Goal: Information Seeking & Learning: Learn about a topic

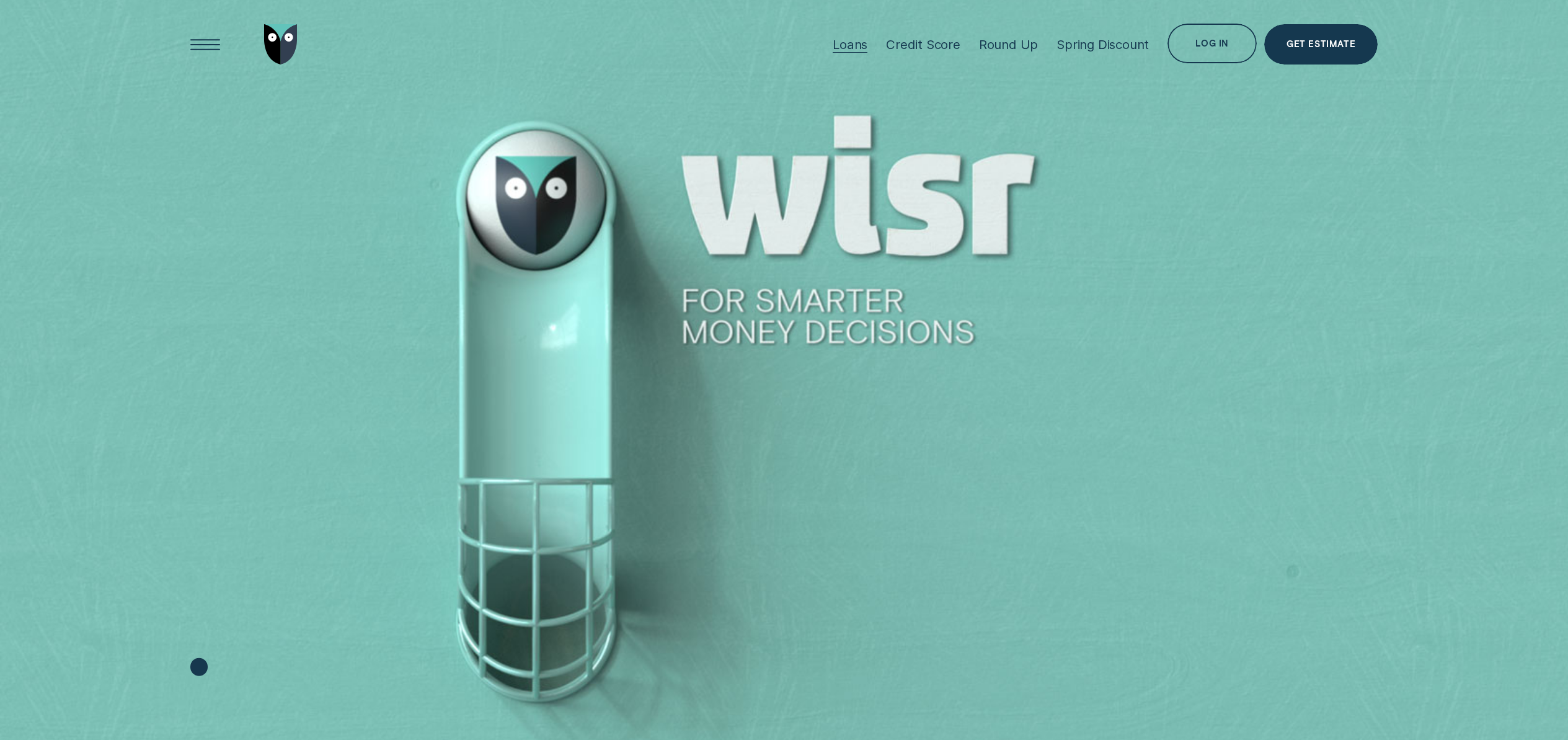
click at [857, 45] on div "Loans" at bounding box center [850, 44] width 35 height 16
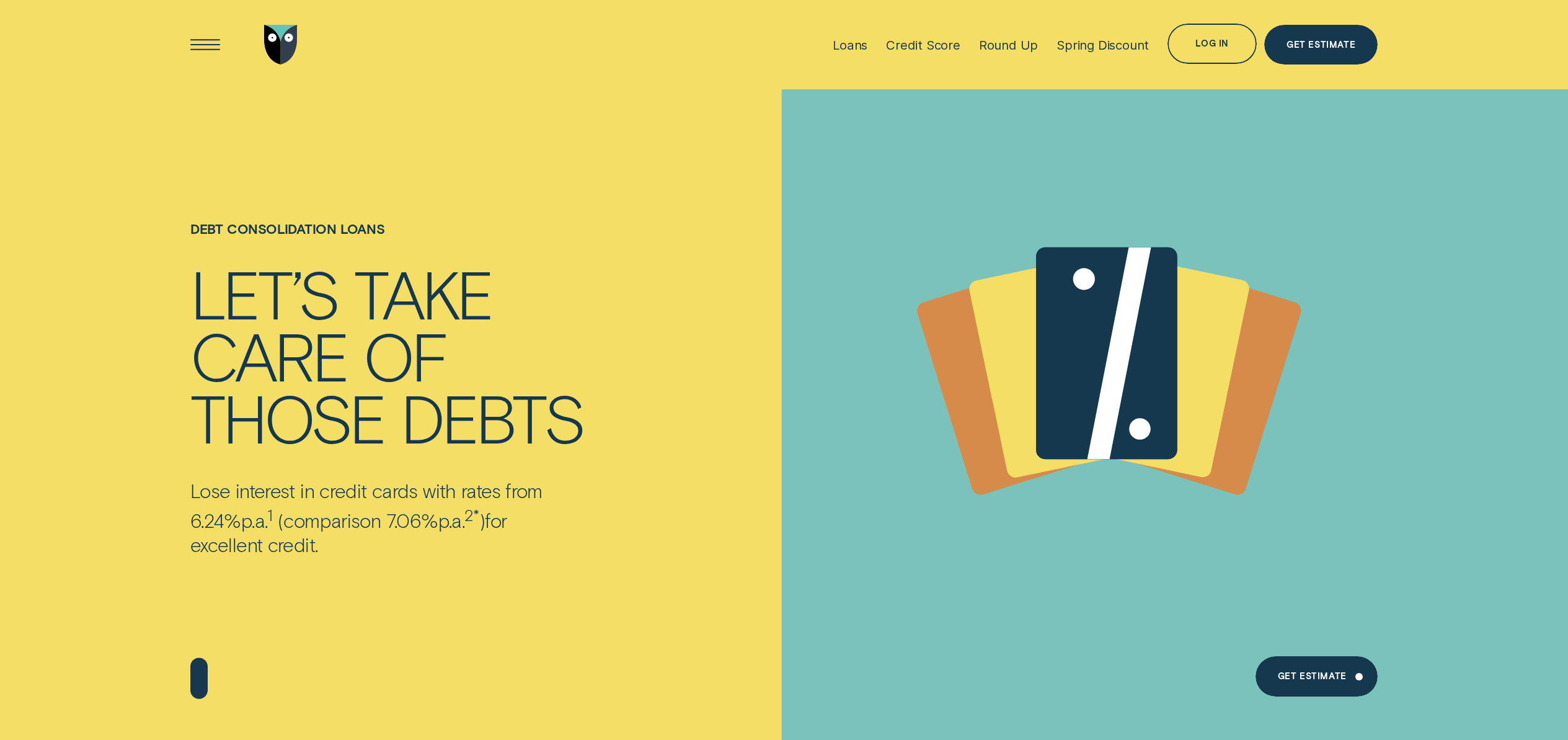
scroll to position [734, 0]
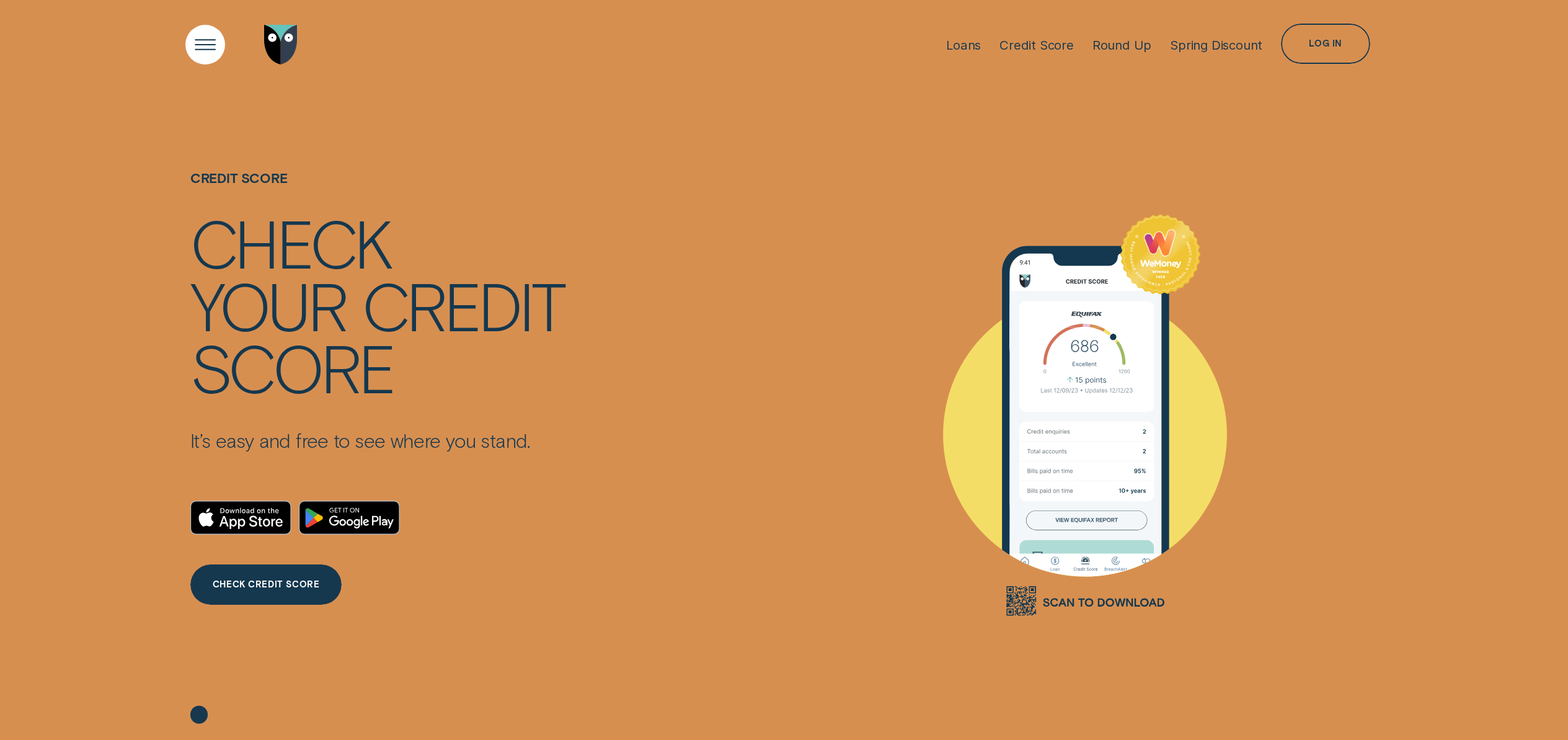
click at [207, 47] on div "Open Menu" at bounding box center [205, 45] width 57 height 57
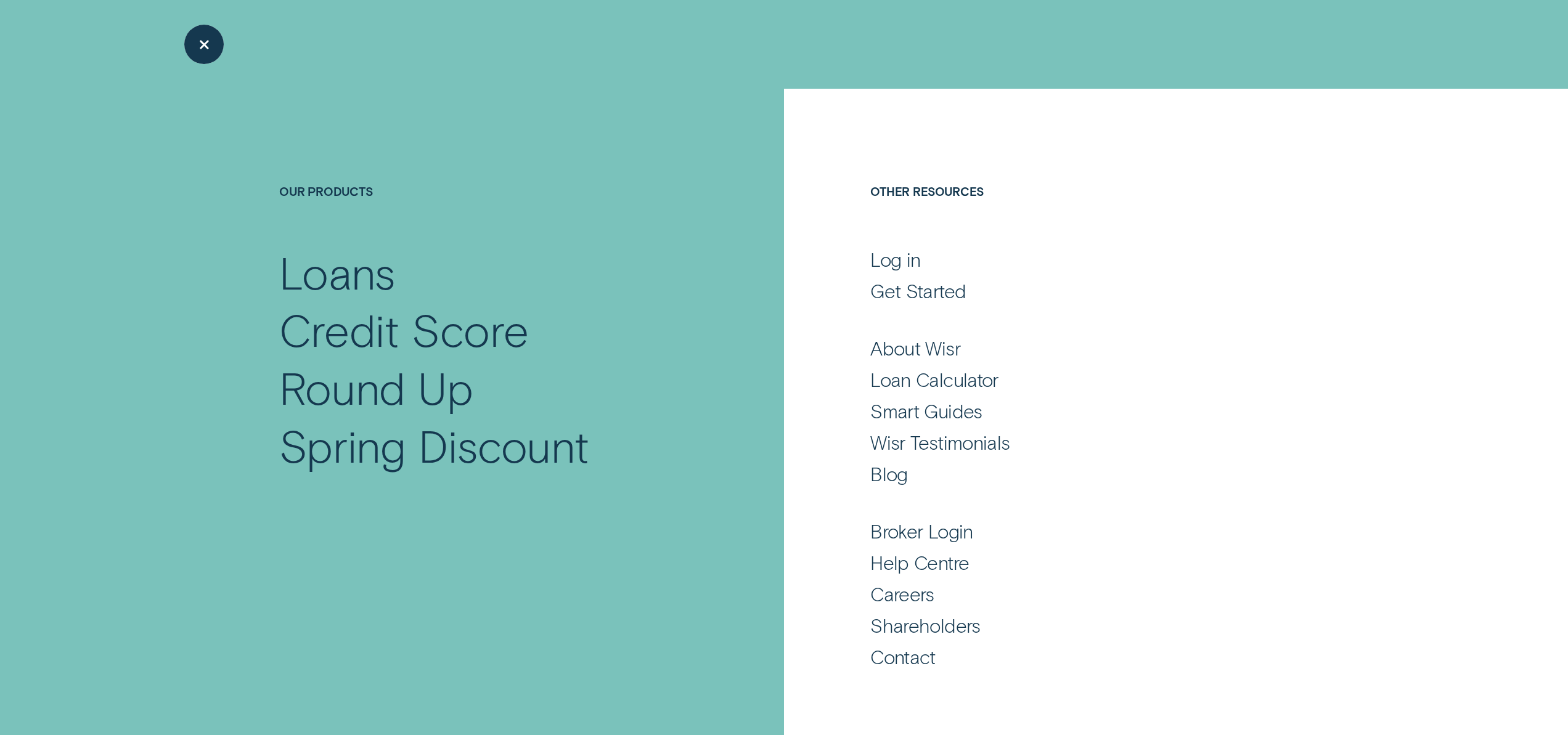
click at [206, 47] on div "Close Menu" at bounding box center [204, 45] width 57 height 57
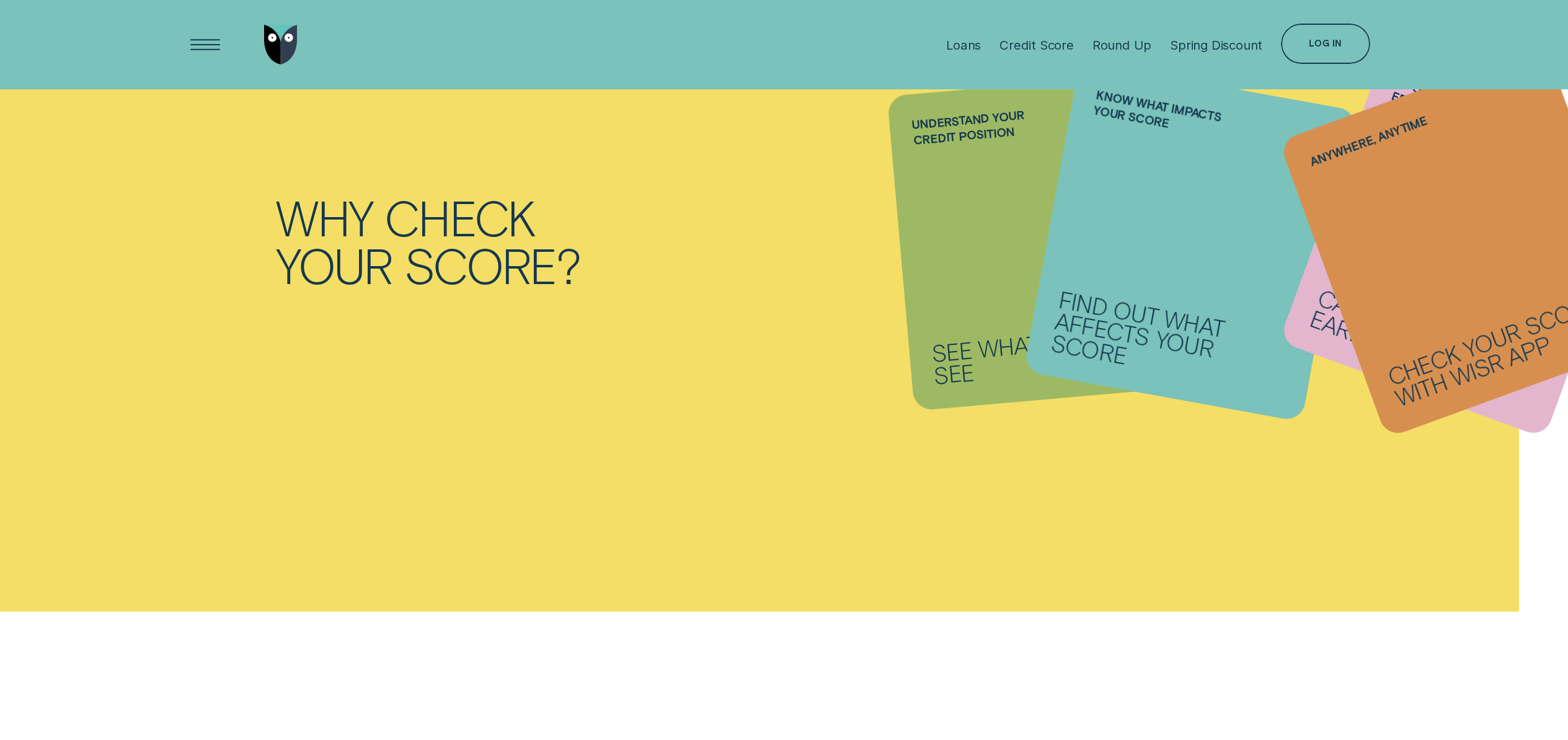
scroll to position [1142, 0]
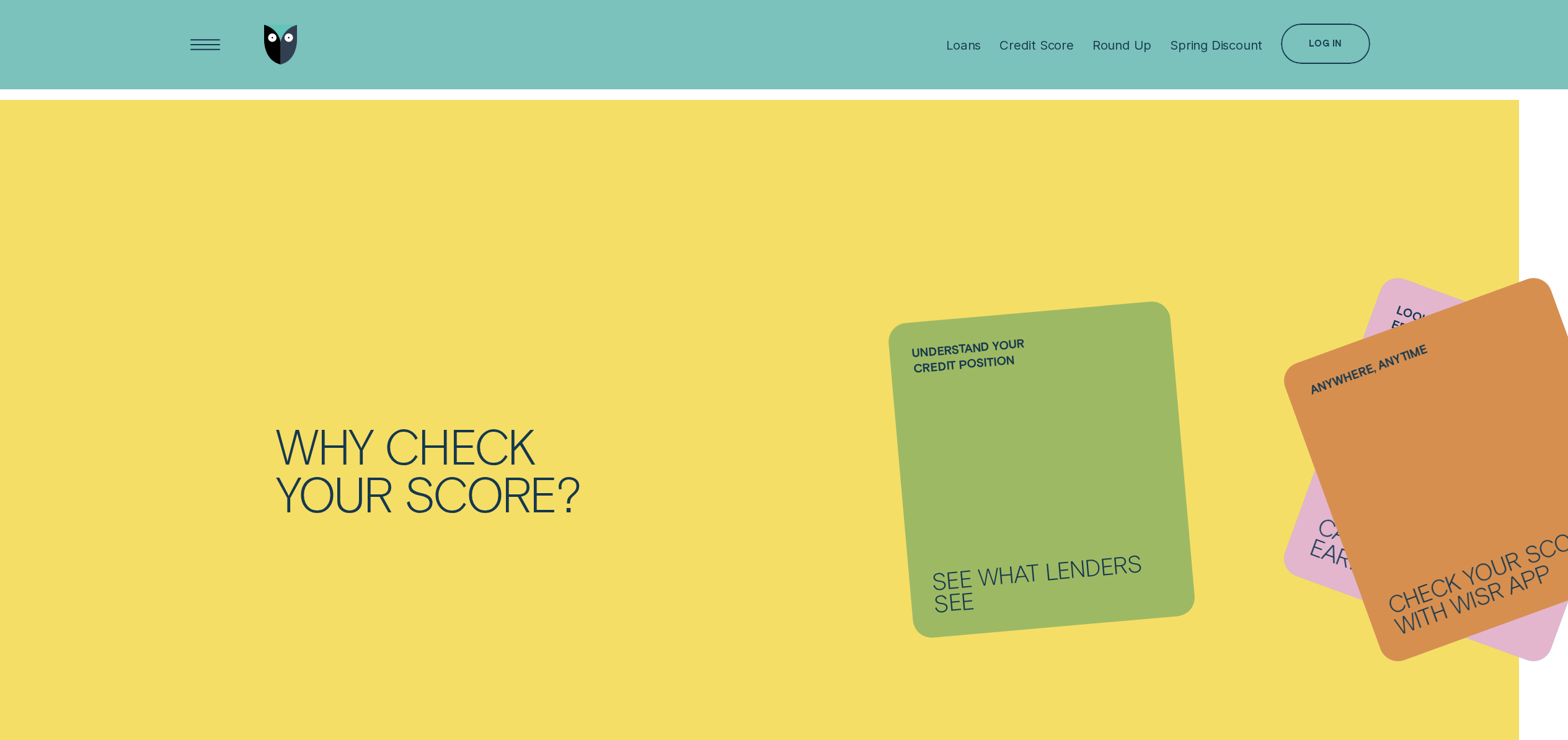
click at [983, 375] on li "Anywhere, anytime Check your score with Wisr App" at bounding box center [1042, 470] width 283 height 316
click at [983, 488] on li "Anywhere, anytime Check your score with Wisr App" at bounding box center [1042, 470] width 283 height 316
click at [985, 337] on li "Anywhere, anytime Check your score with Wisr App" at bounding box center [1042, 470] width 283 height 316
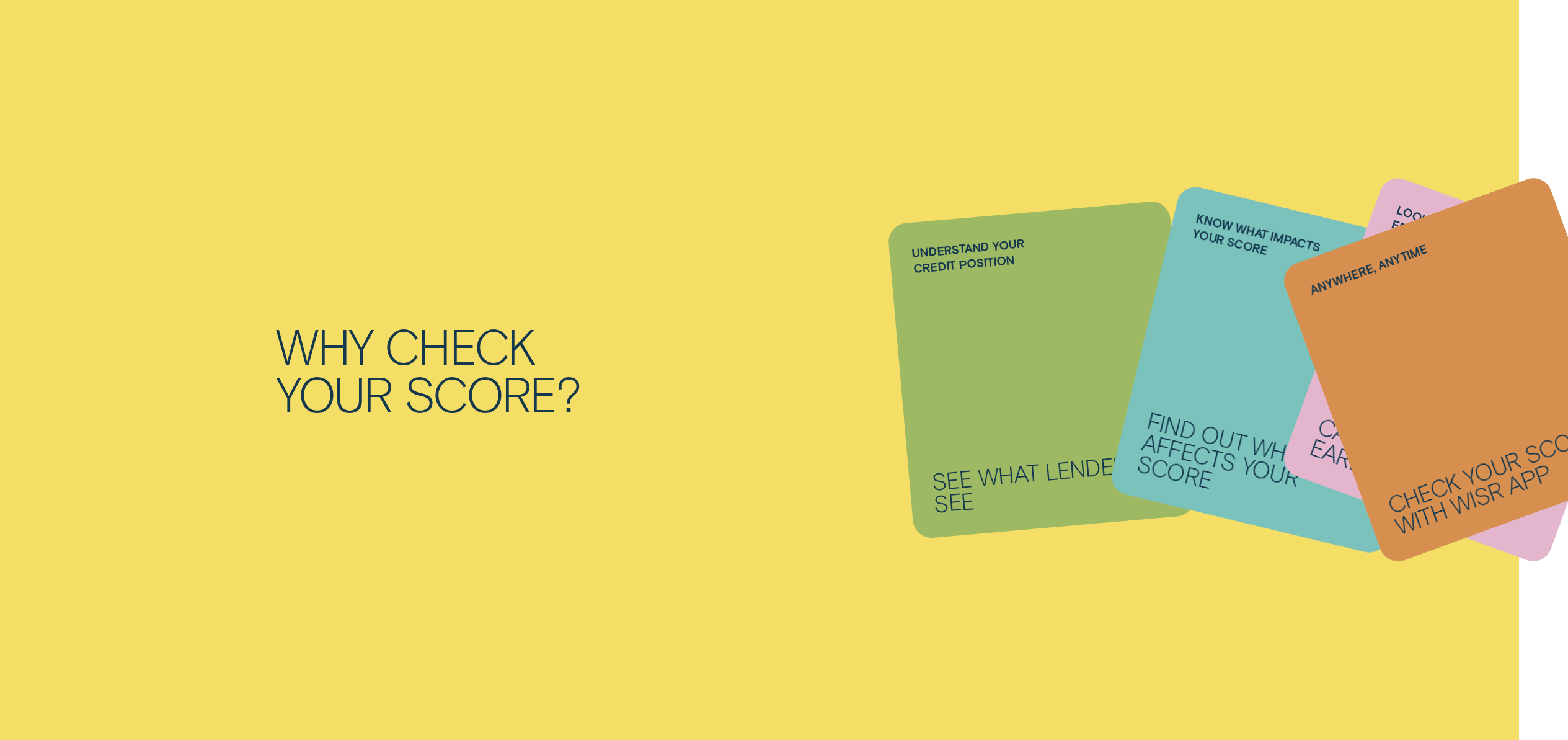
scroll to position [1354, 0]
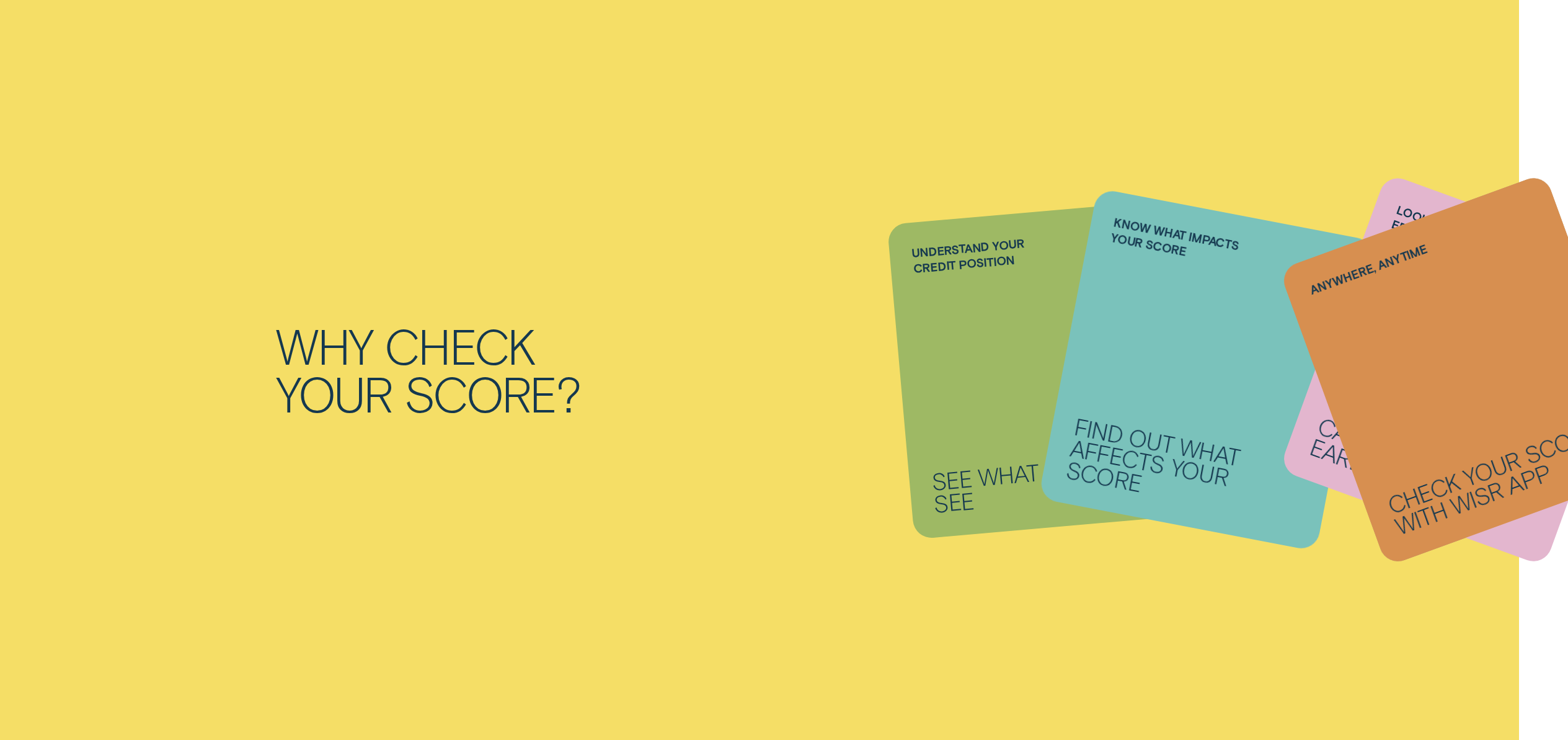
click at [1151, 369] on li "Anywhere, anytime Check your score with Wisr App" at bounding box center [1042, 369] width 283 height 316
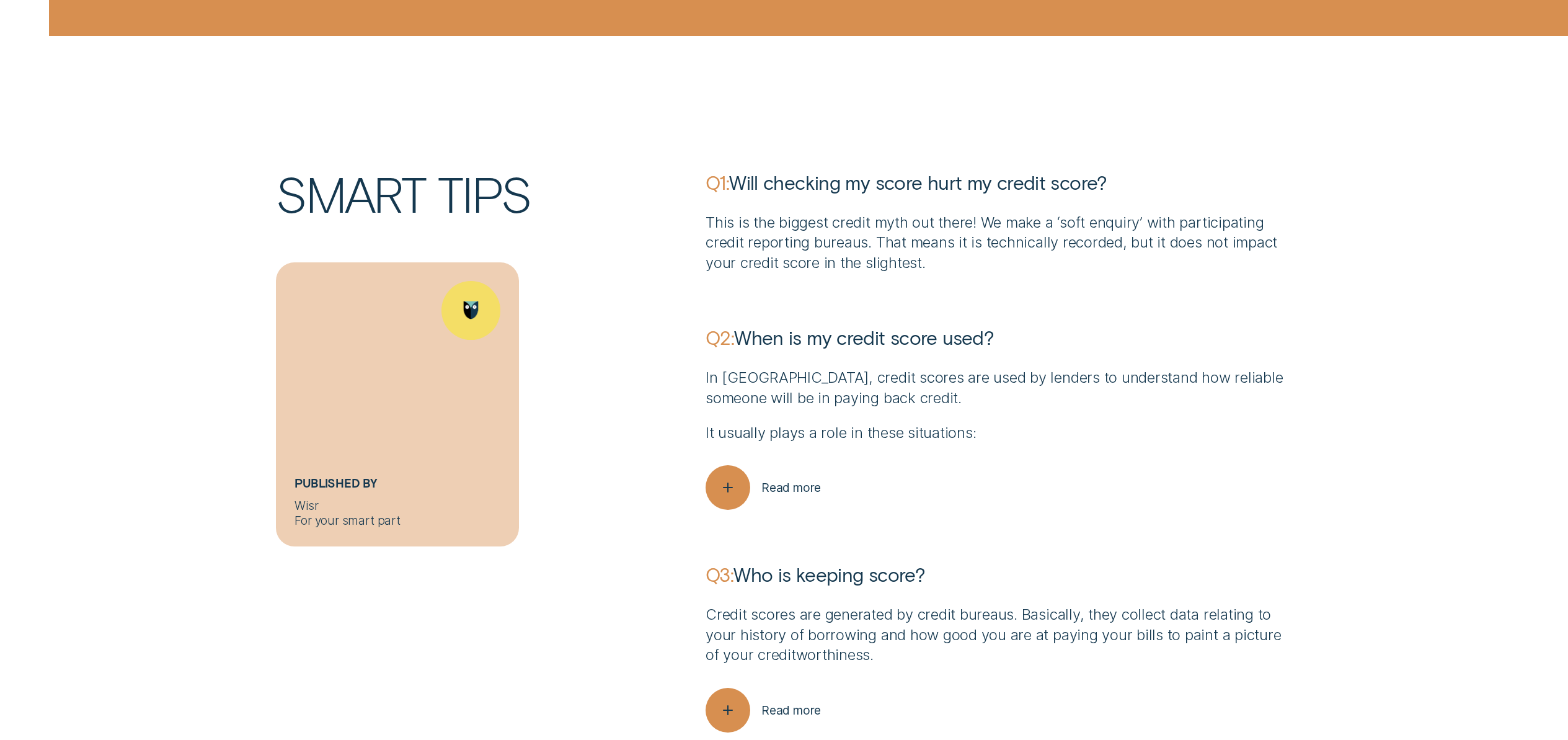
scroll to position [4495, 0]
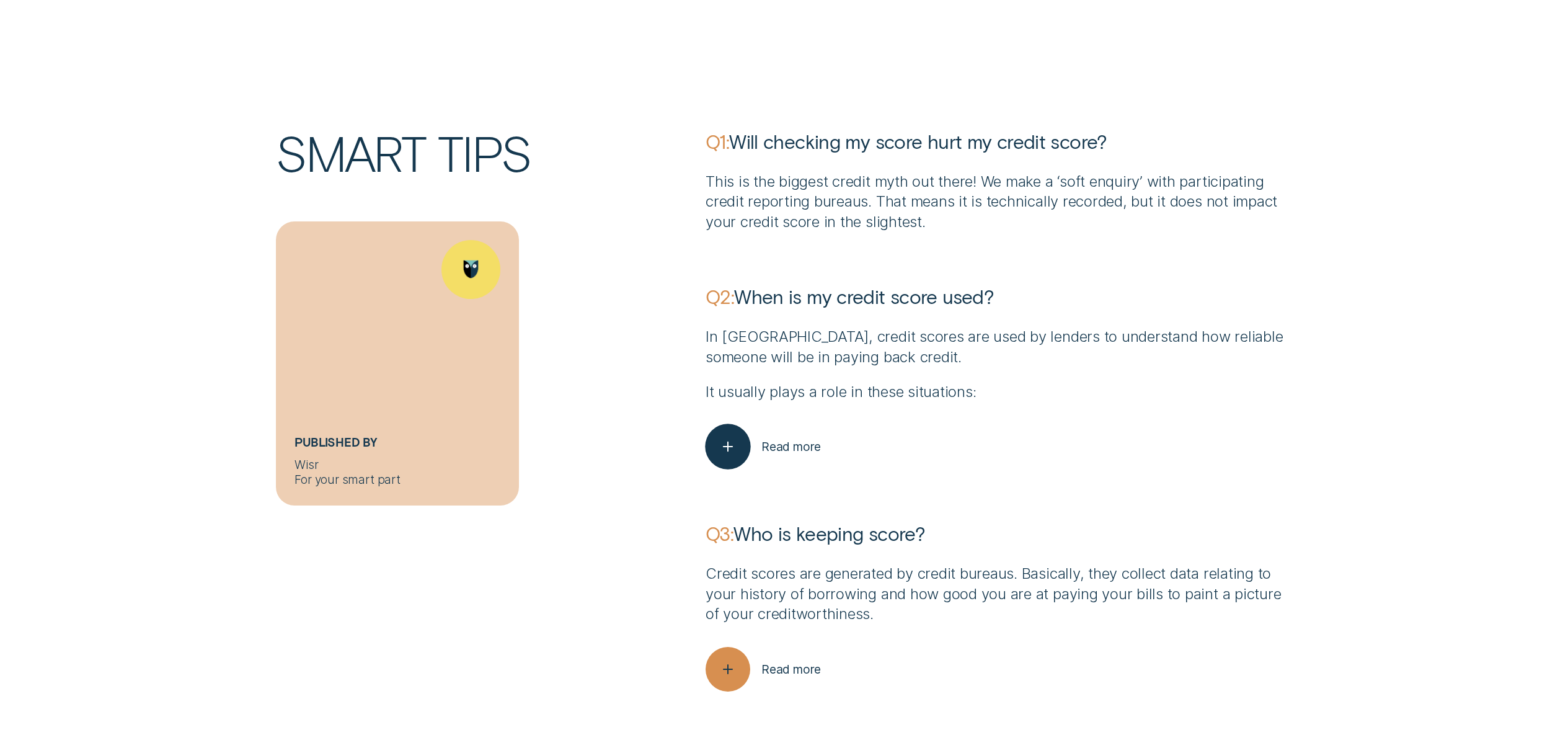
click at [784, 455] on button "Read more" at bounding box center [763, 447] width 115 height 45
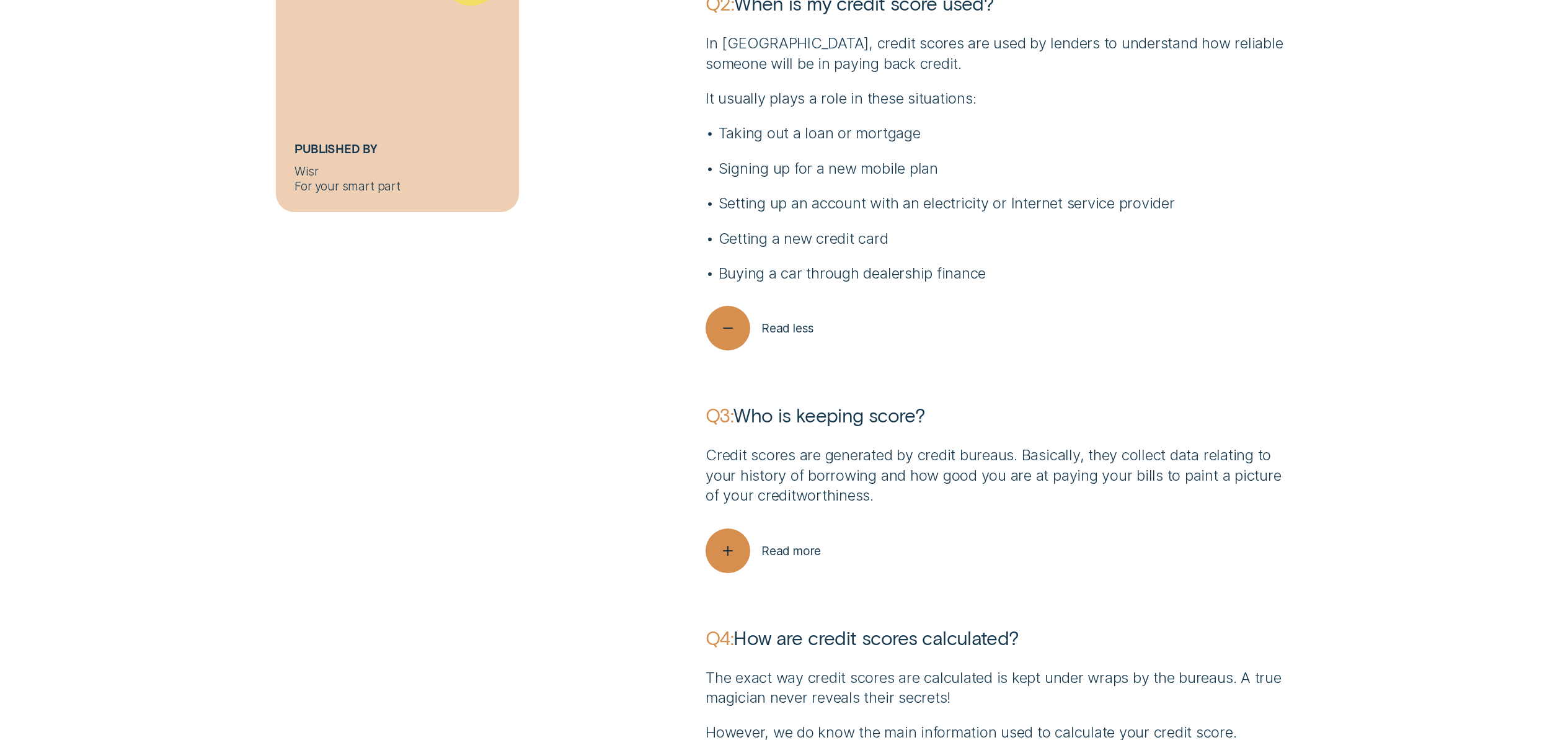
scroll to position [4800, 0]
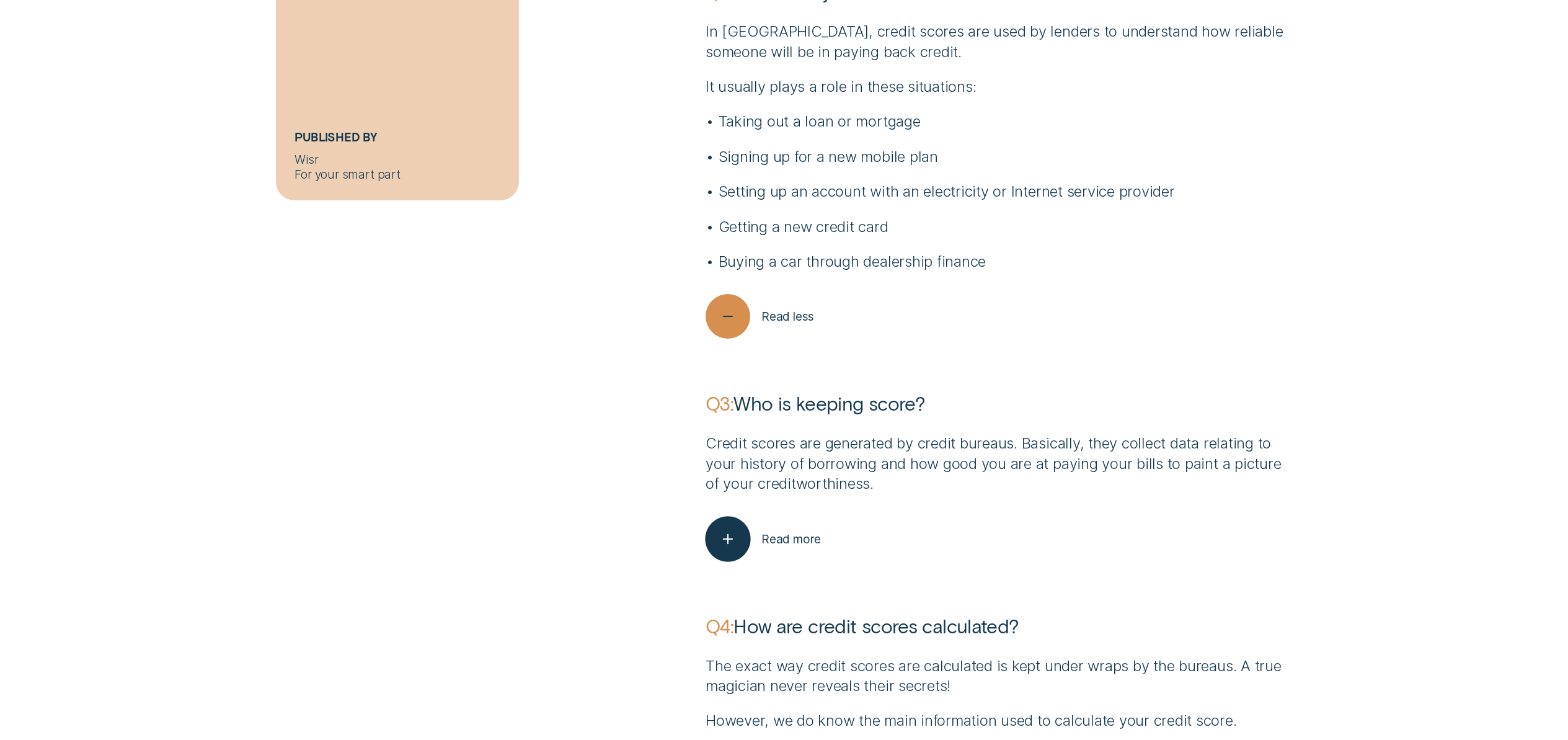
click at [747, 538] on div "button" at bounding box center [727, 538] width 45 height 45
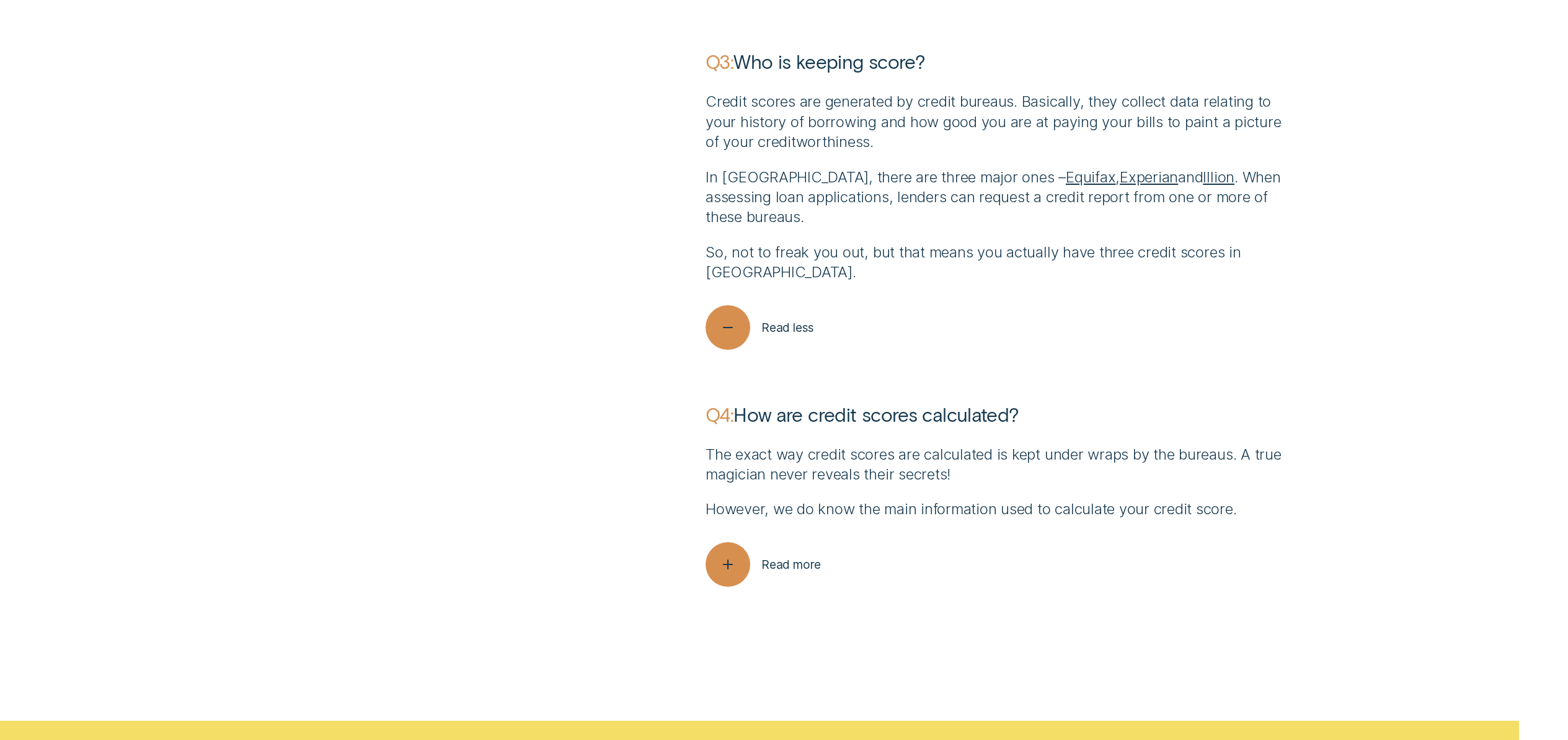
scroll to position [5151, 0]
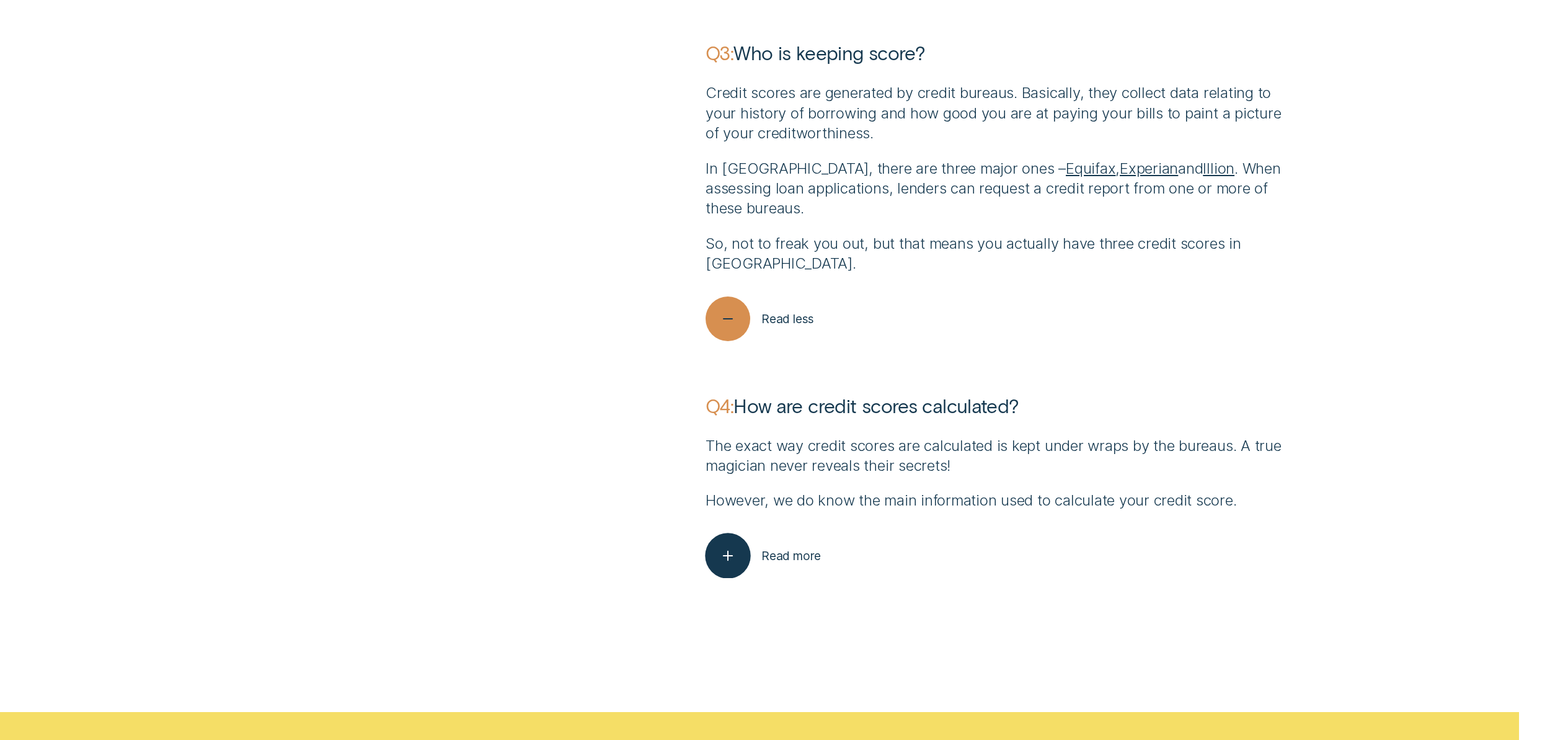
click at [742, 564] on div "button" at bounding box center [727, 555] width 45 height 45
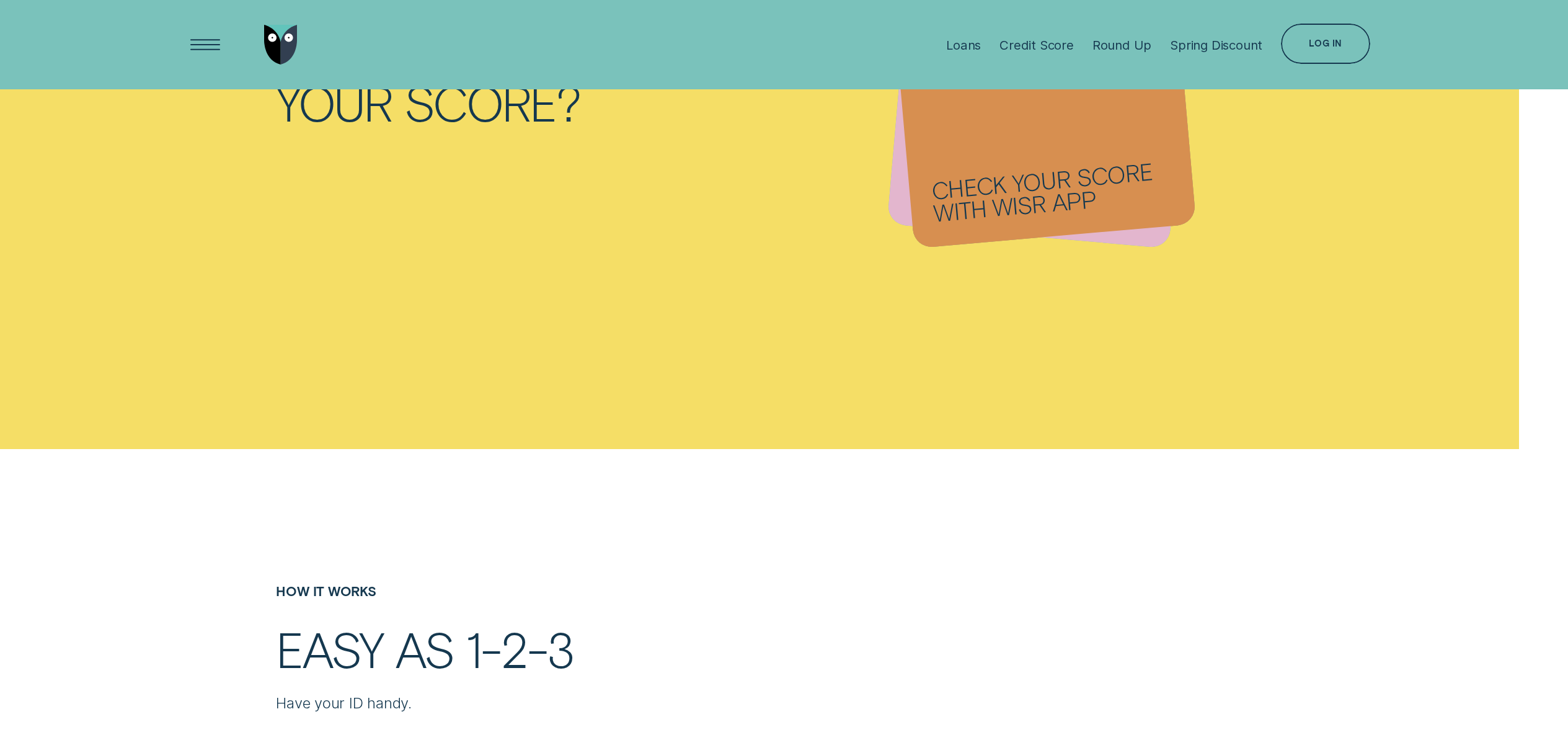
scroll to position [1543, 0]
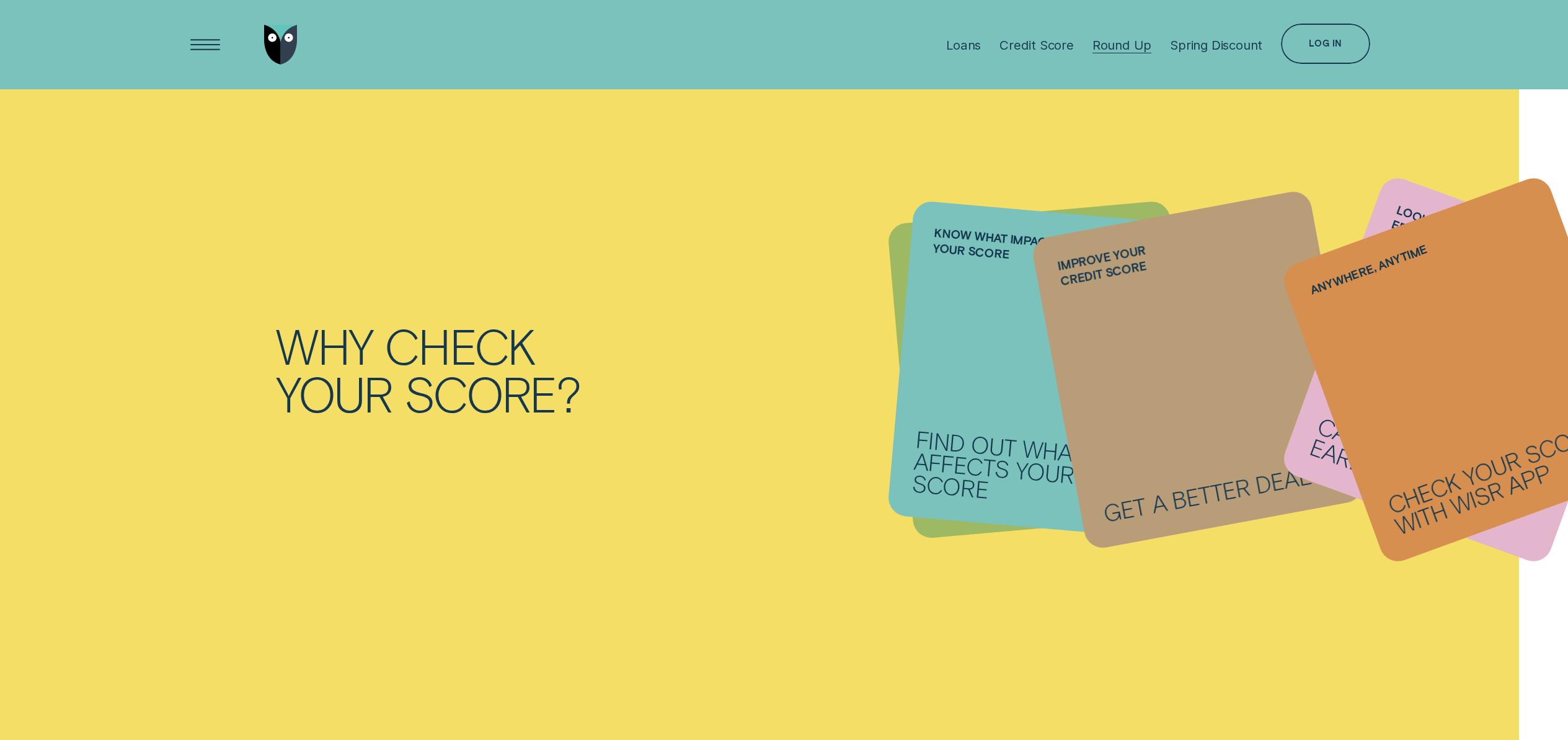
click at [1116, 43] on div "Round Up" at bounding box center [1122, 45] width 59 height 16
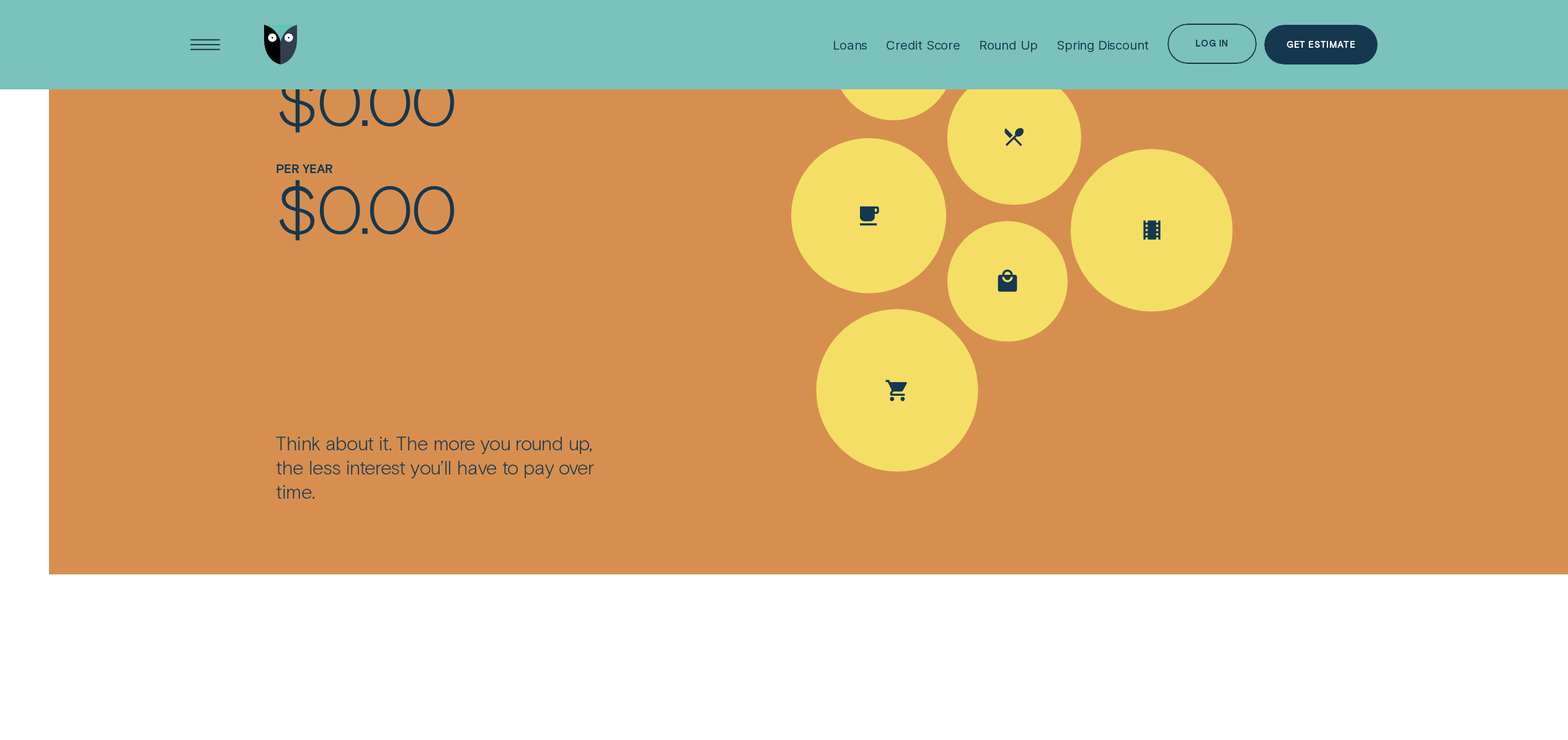
scroll to position [1954, 0]
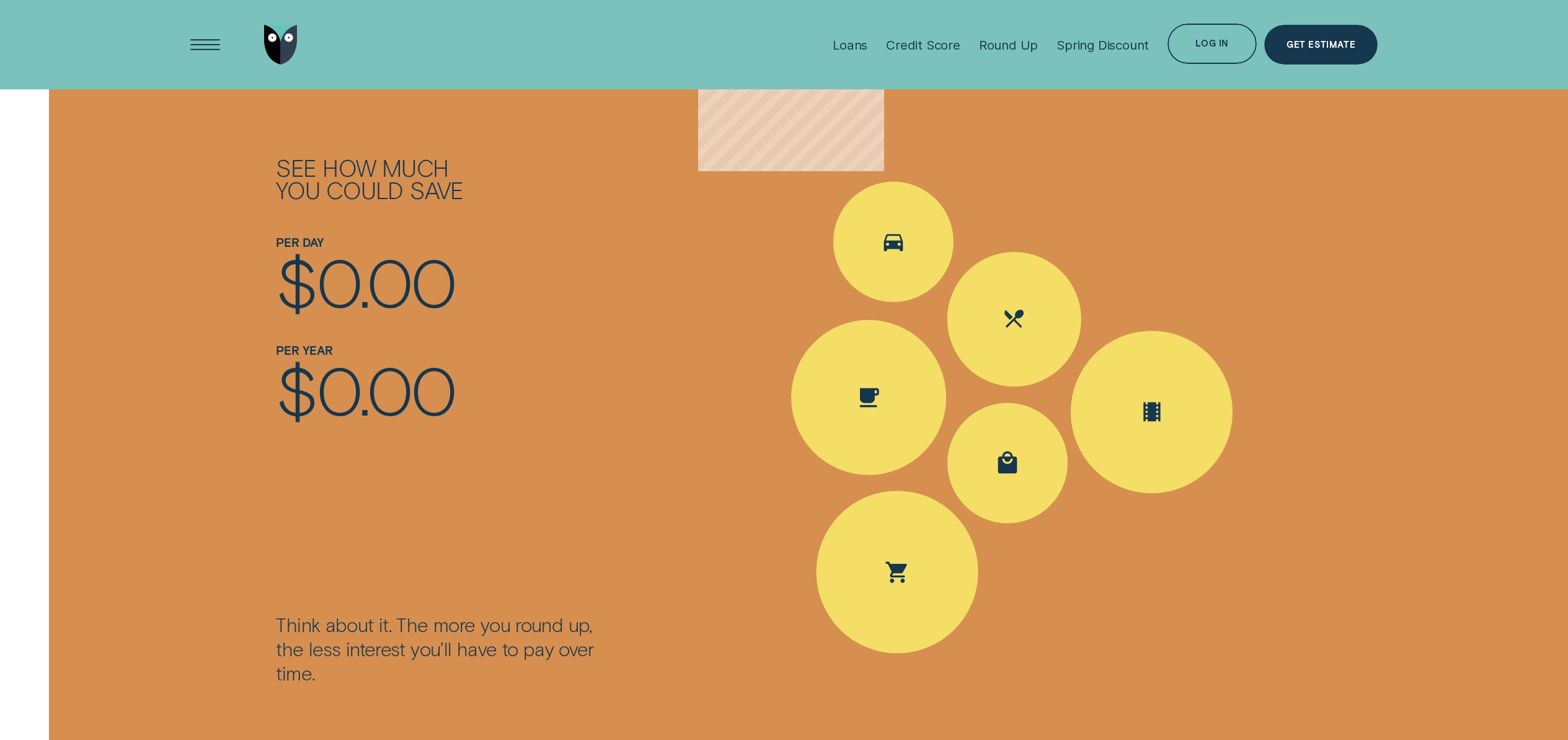
click at [400, 288] on span "0.00" at bounding box center [385, 280] width 139 height 80
click at [354, 389] on span "0.00" at bounding box center [385, 389] width 139 height 80
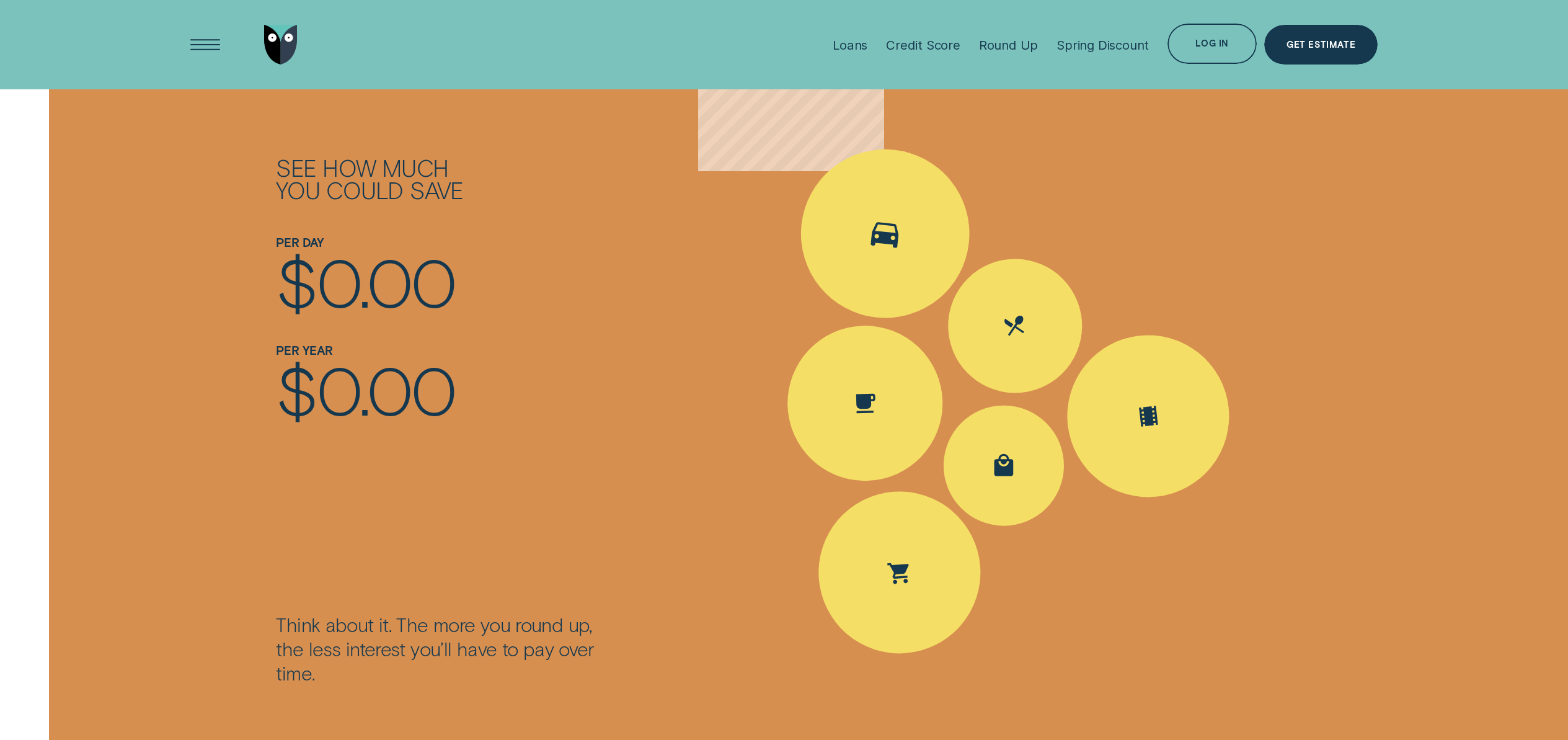
click at [882, 248] on icon "Spent Transport $5.60; The round up $0.40" at bounding box center [885, 233] width 45 height 40
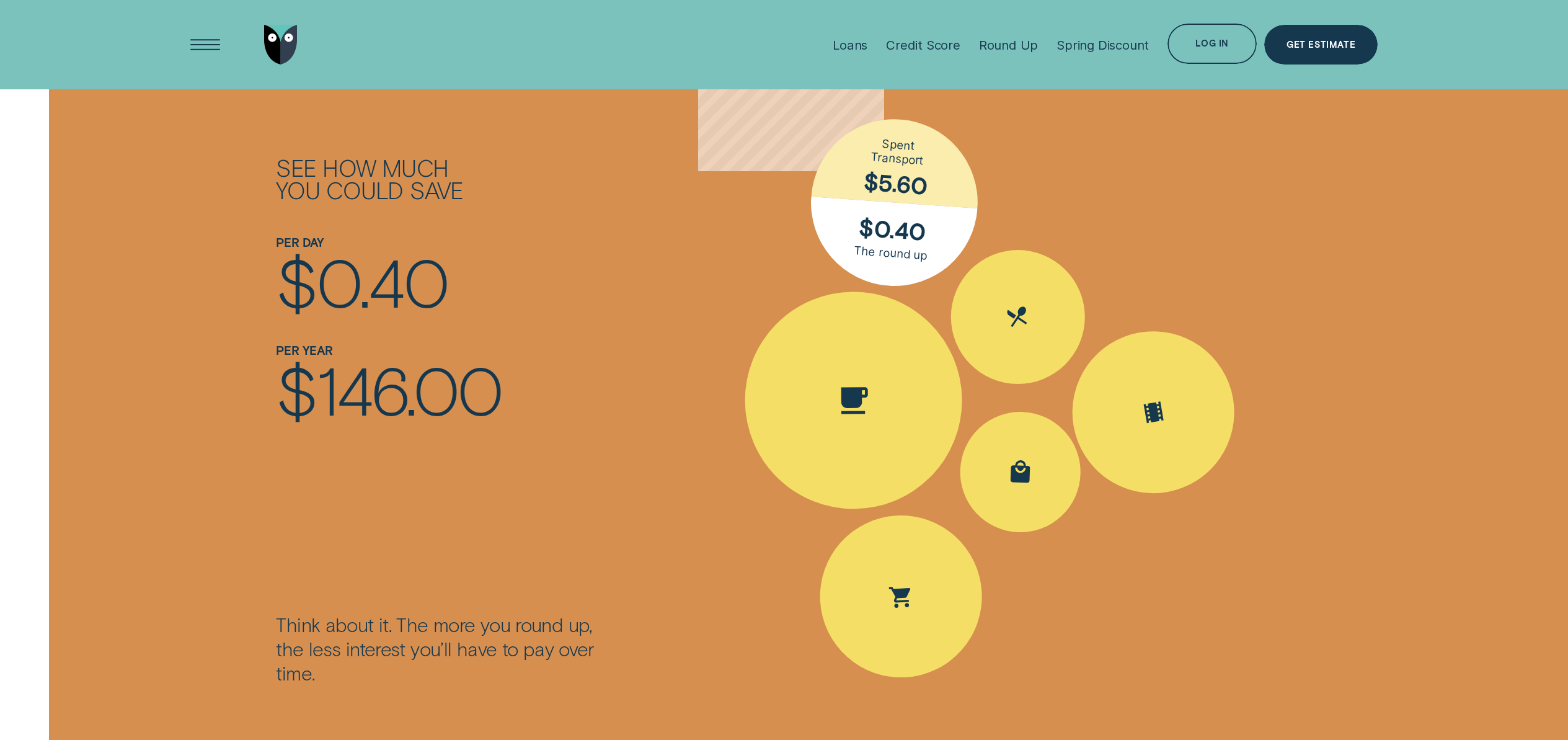
click at [874, 398] on icon "Spent Coffee $4.20; The round up $0.80" at bounding box center [854, 400] width 42 height 37
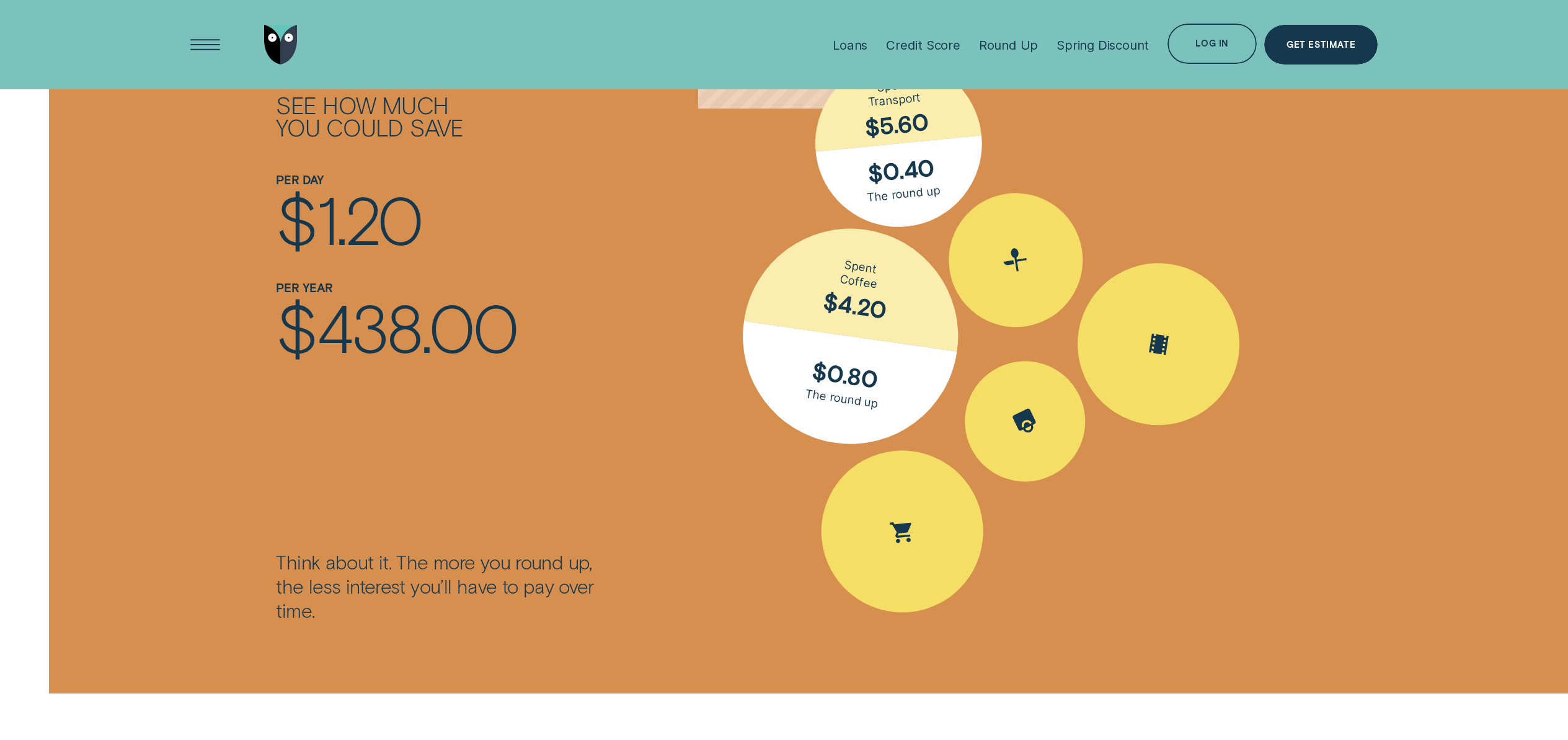
scroll to position [2004, 0]
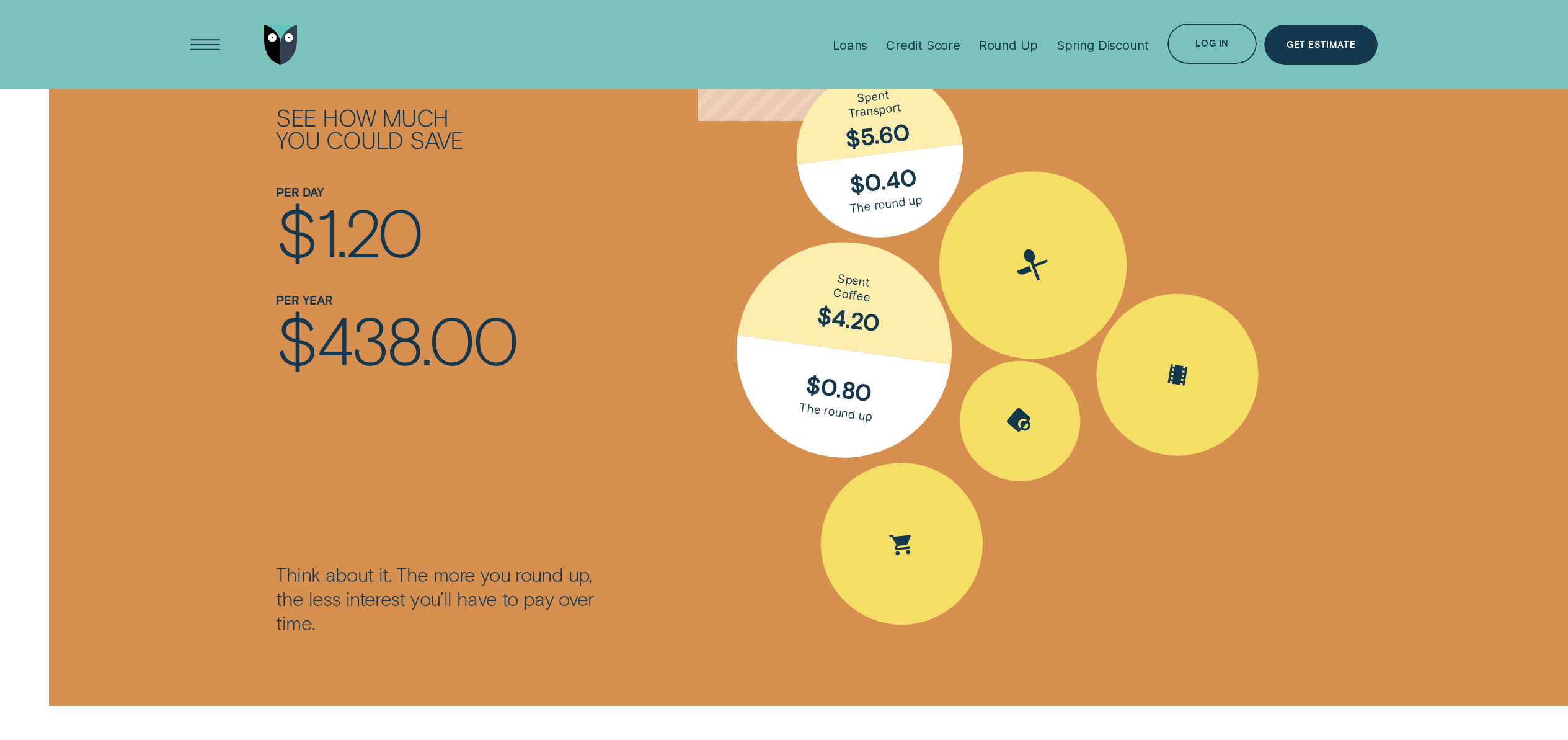
click at [1008, 300] on div "Spent Eating out $25.10; The round up $0.90" at bounding box center [1033, 265] width 248 height 248
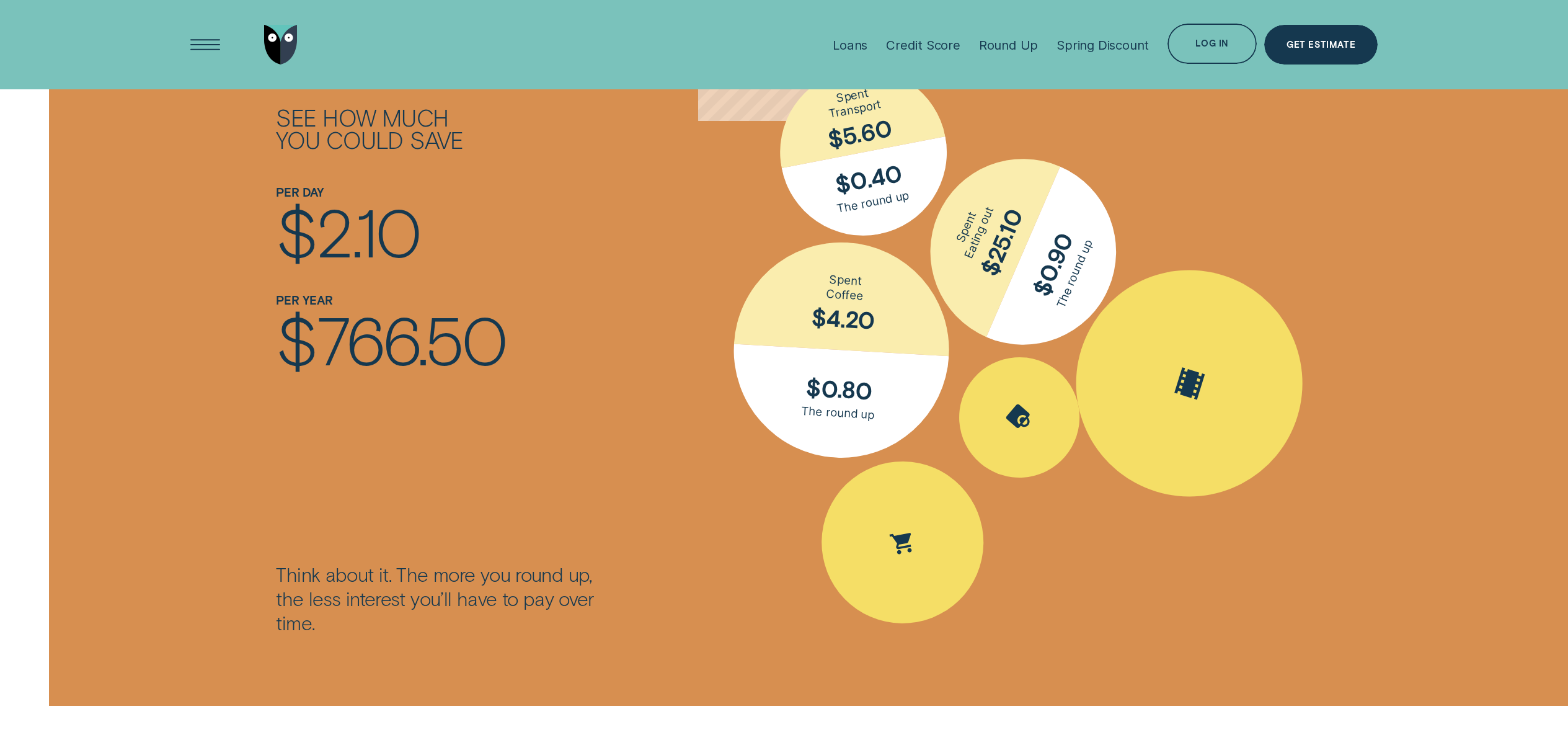
click at [1172, 386] on icon "Spent Entertainment $16.30; The round up $0.70" at bounding box center [1190, 384] width 51 height 47
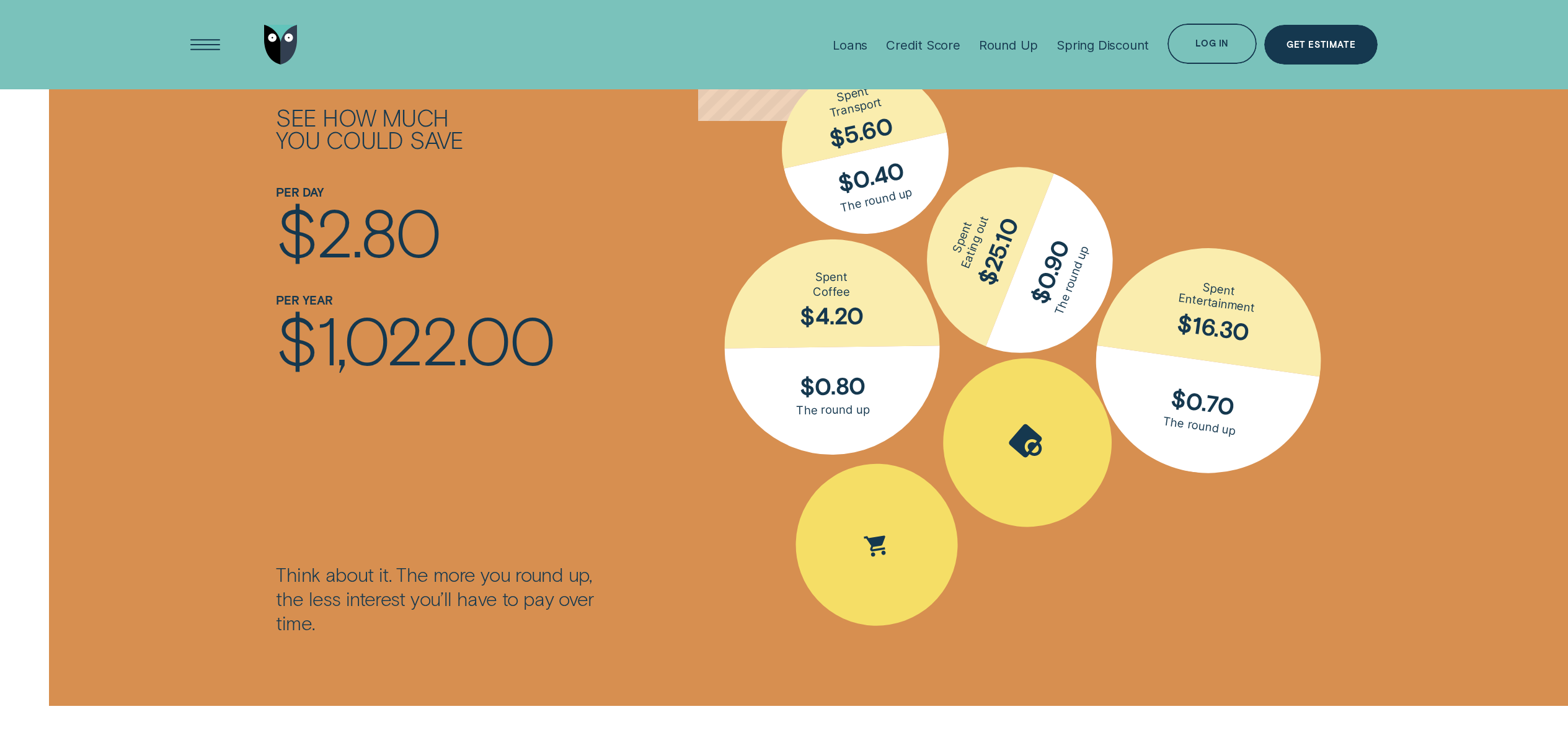
click at [1047, 437] on icon "Spent Shopping $30.50; The round up $0.50" at bounding box center [1027, 442] width 55 height 55
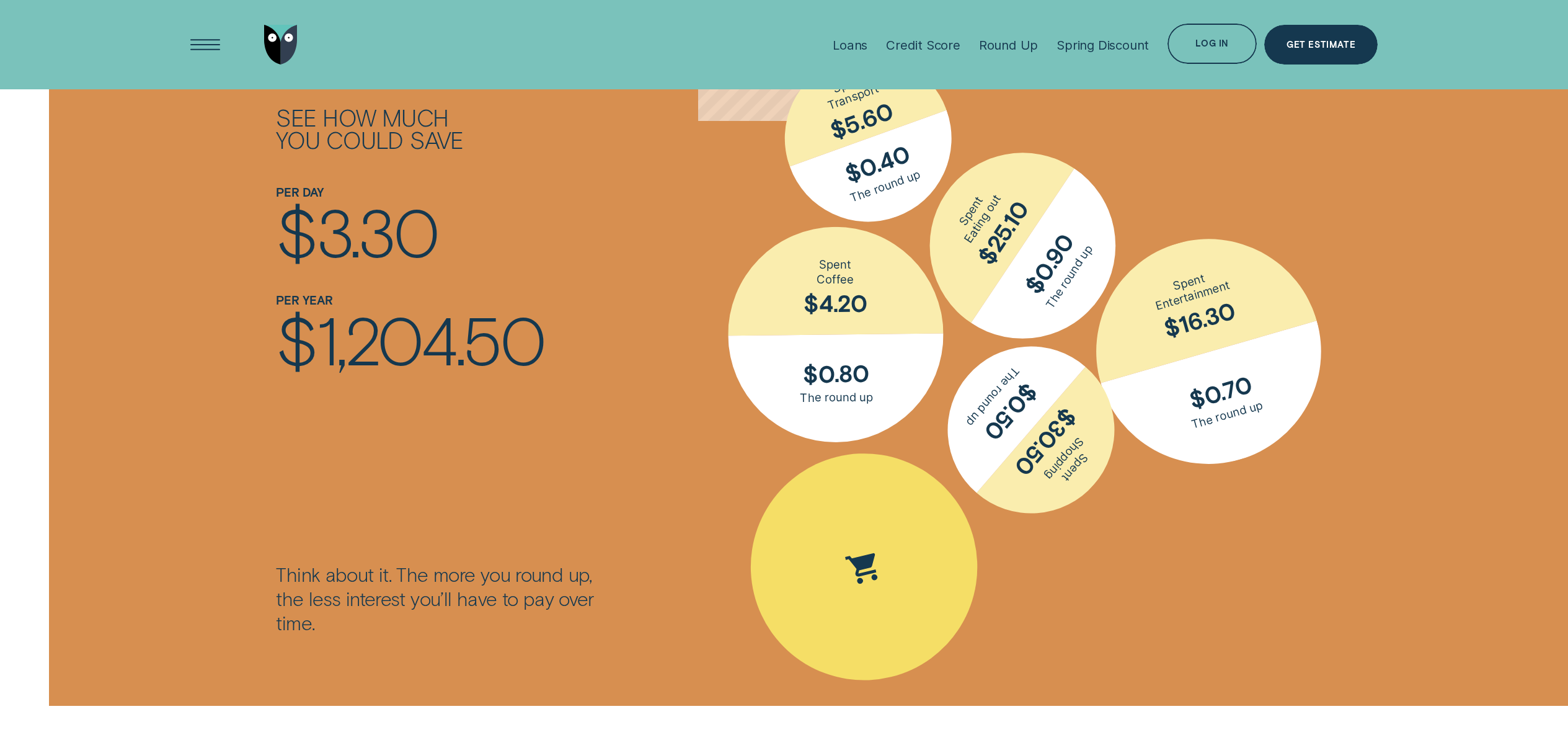
click at [897, 536] on div "Spent Groceries $15.25; The round up $0.75" at bounding box center [864, 567] width 275 height 275
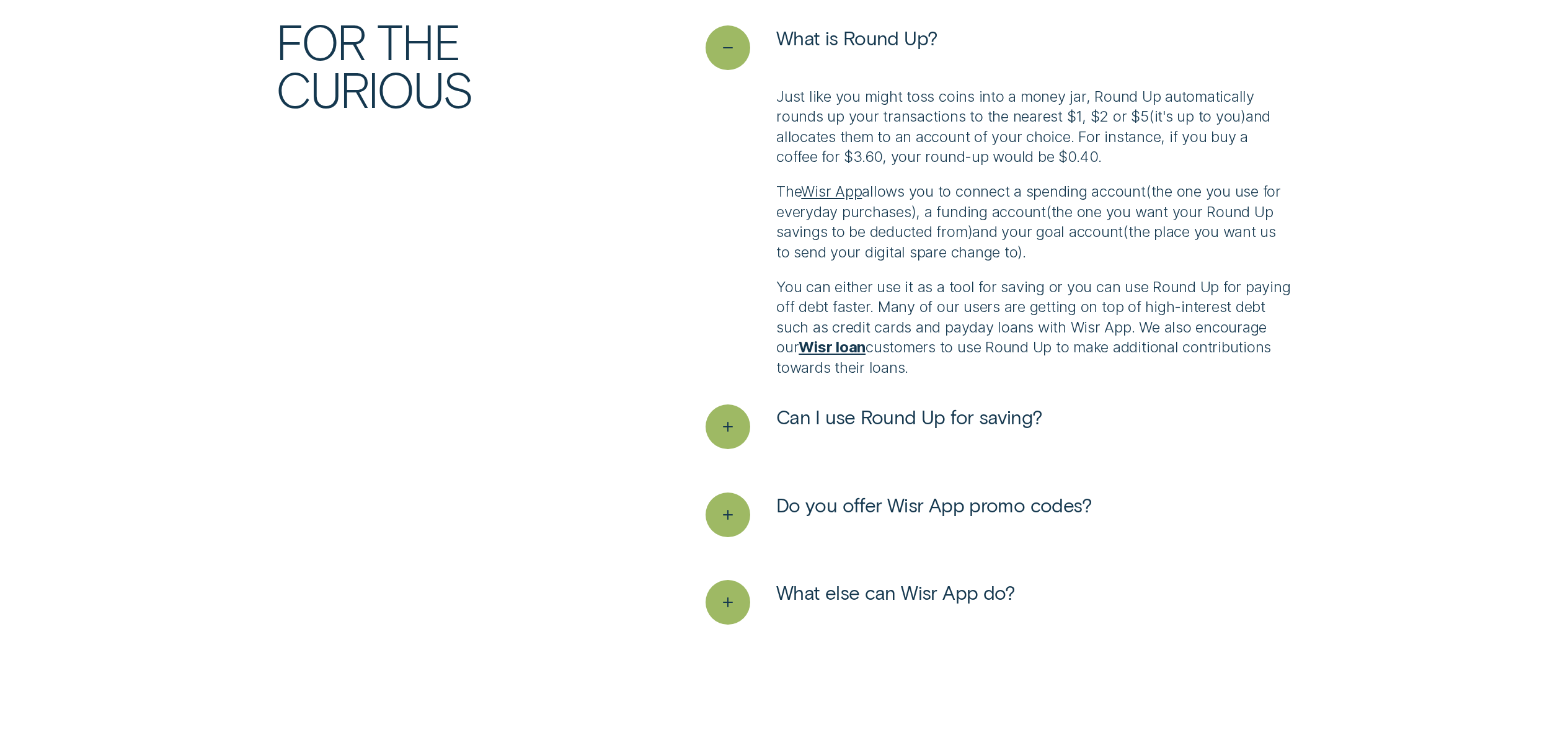
scroll to position [3531, 0]
click at [720, 430] on icon "See more" at bounding box center [728, 427] width 23 height 19
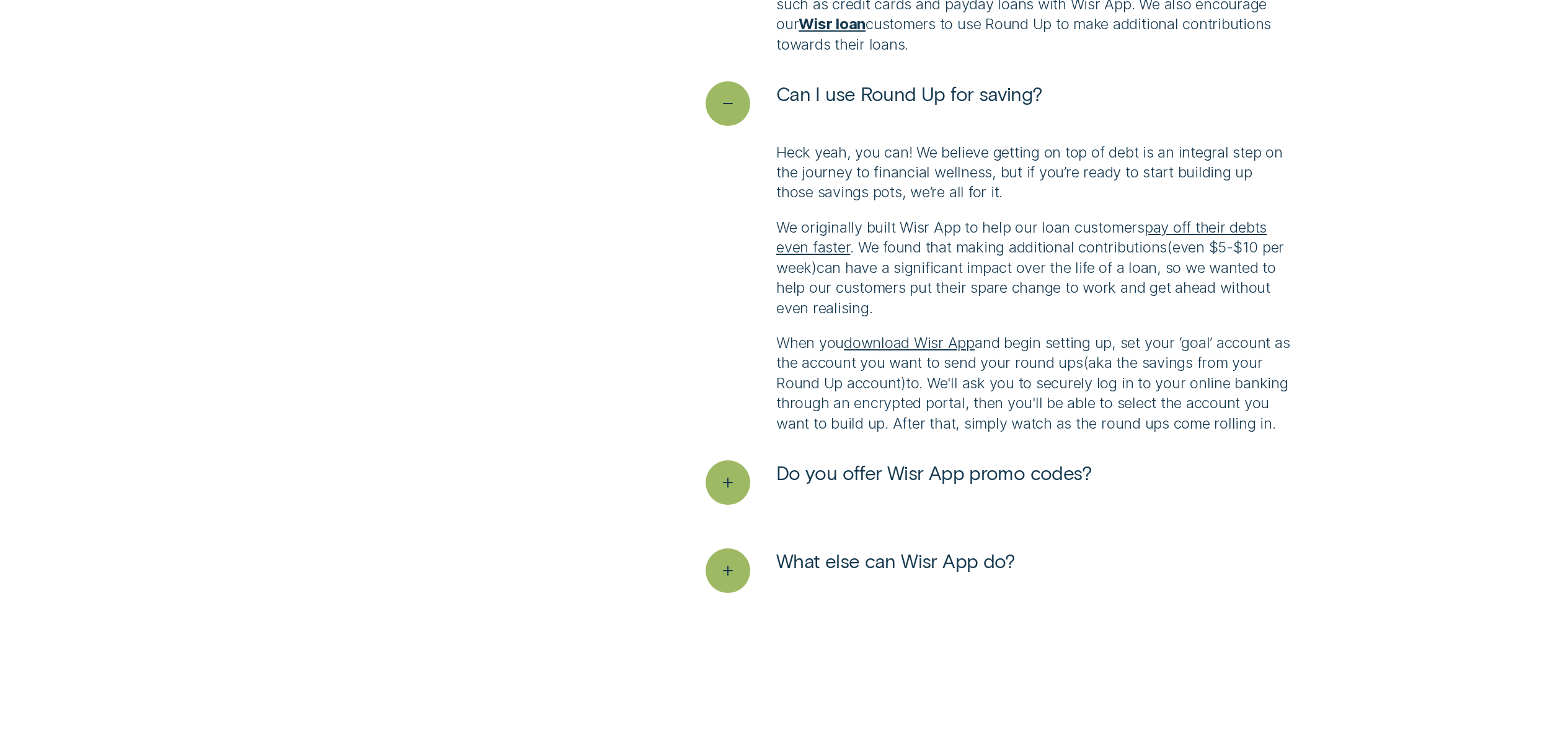
scroll to position [3872, 0]
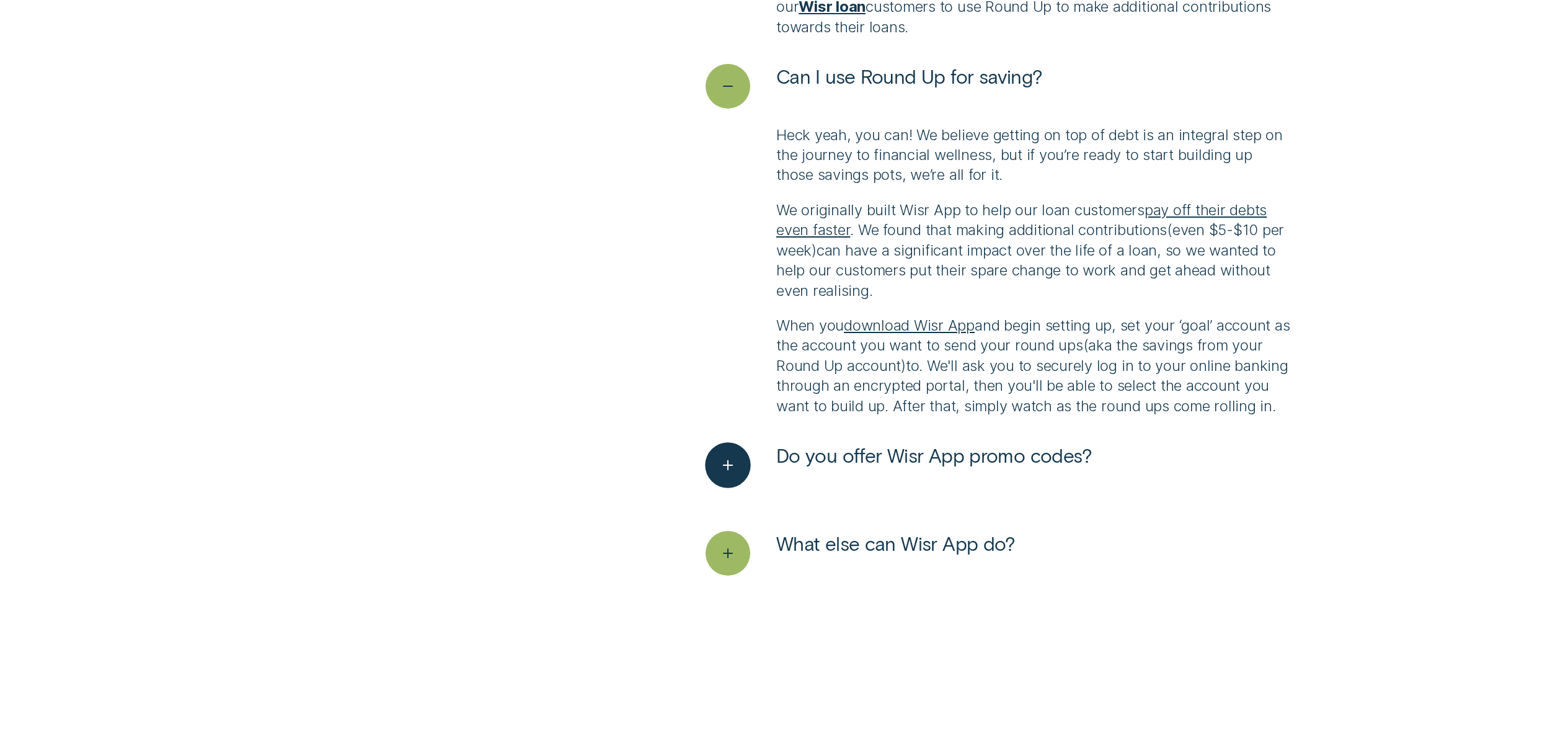
click at [717, 475] on icon "See more" at bounding box center [728, 465] width 23 height 19
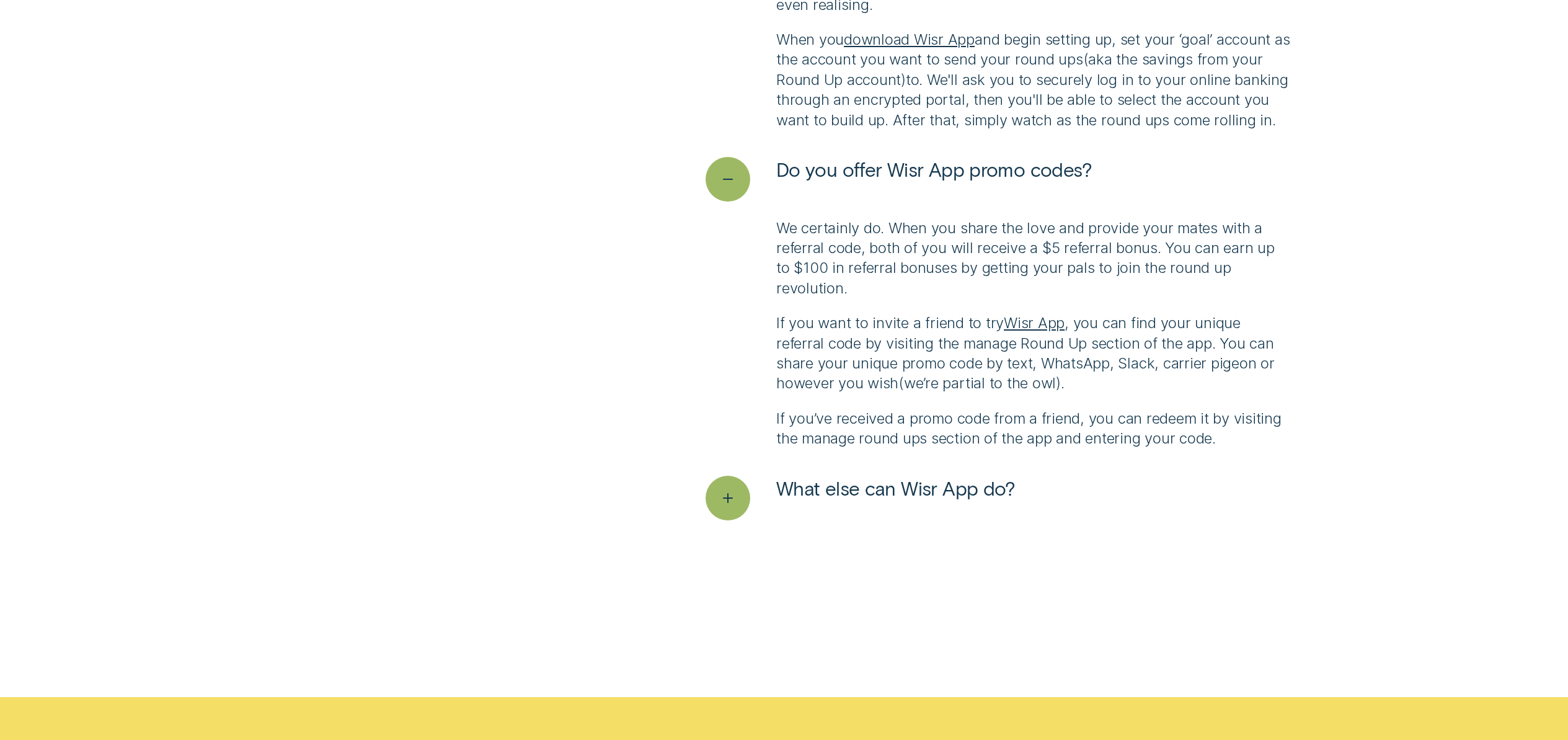
scroll to position [4167, 0]
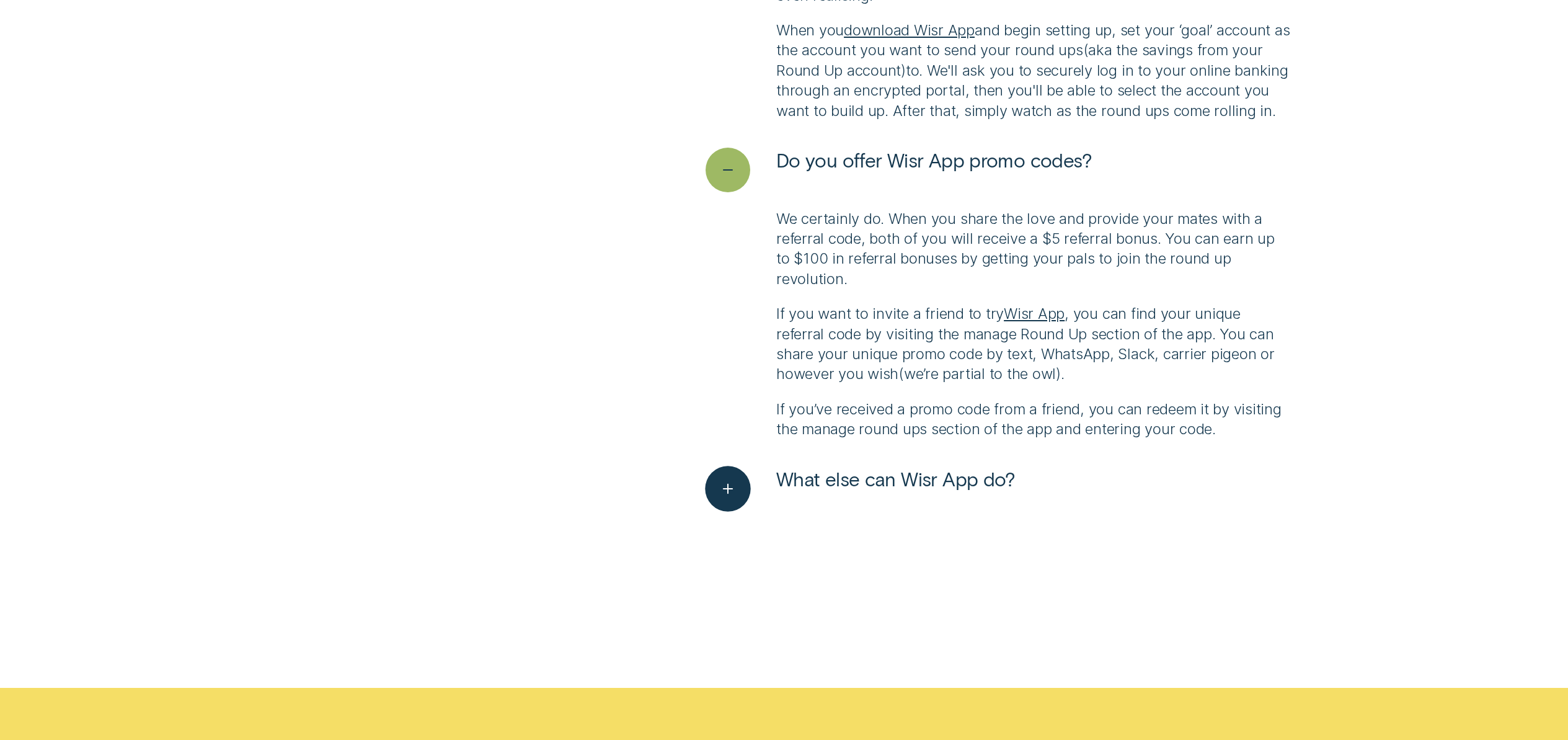
click at [730, 498] on icon "See more" at bounding box center [728, 488] width 23 height 19
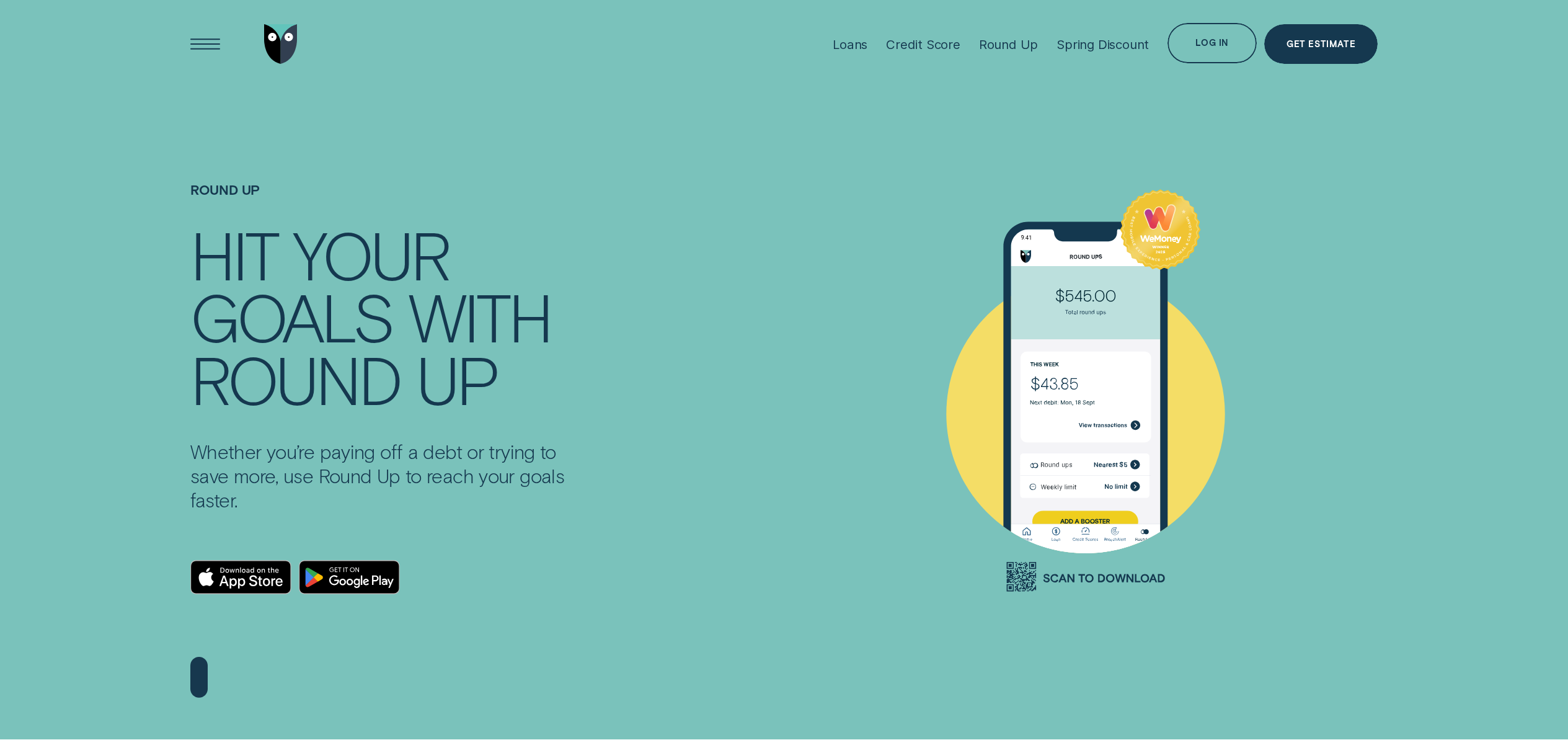
scroll to position [16, 0]
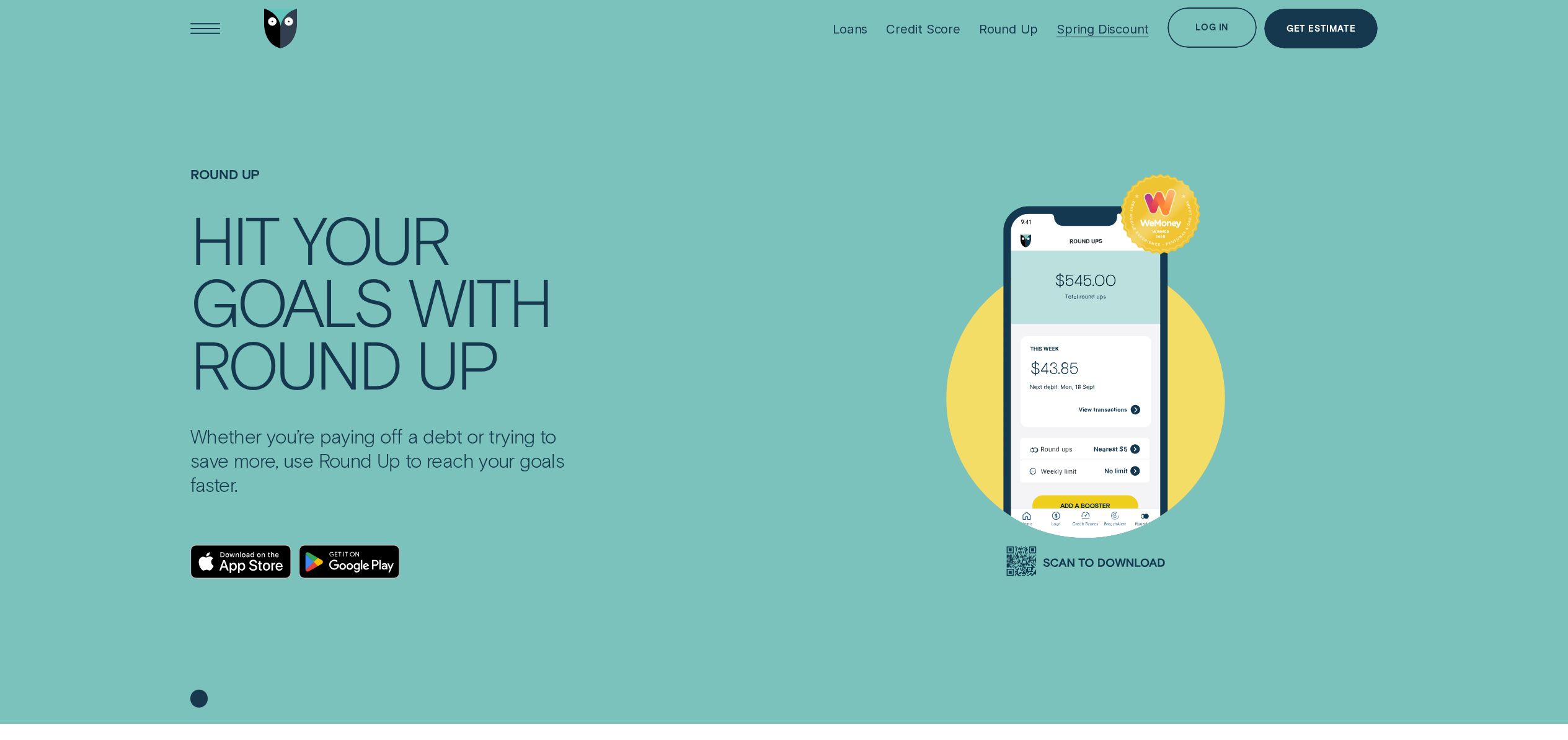
click at [1079, 31] on div "Spring Discount" at bounding box center [1103, 29] width 92 height 16
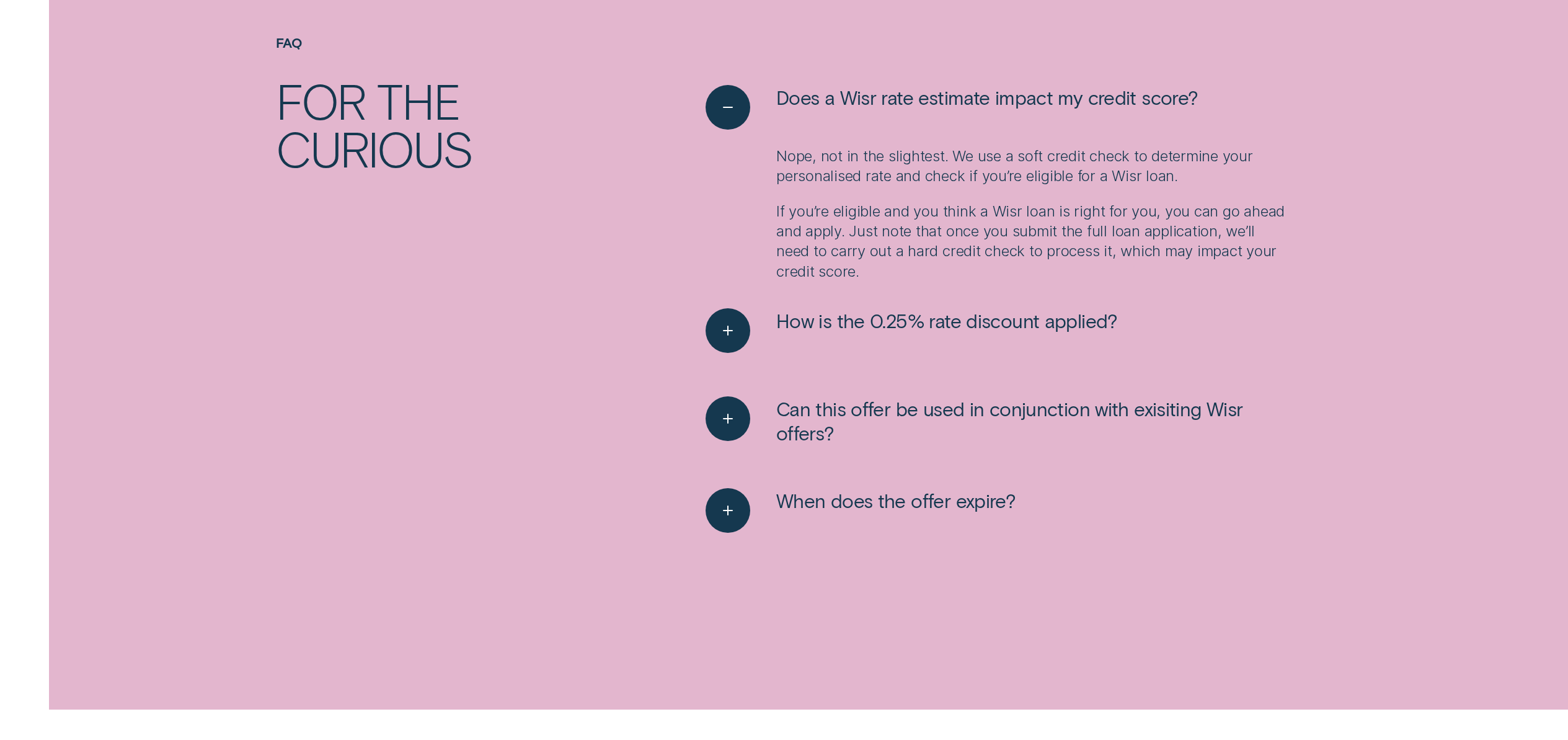
scroll to position [2084, 0]
click at [719, 511] on icon "See more" at bounding box center [728, 508] width 23 height 19
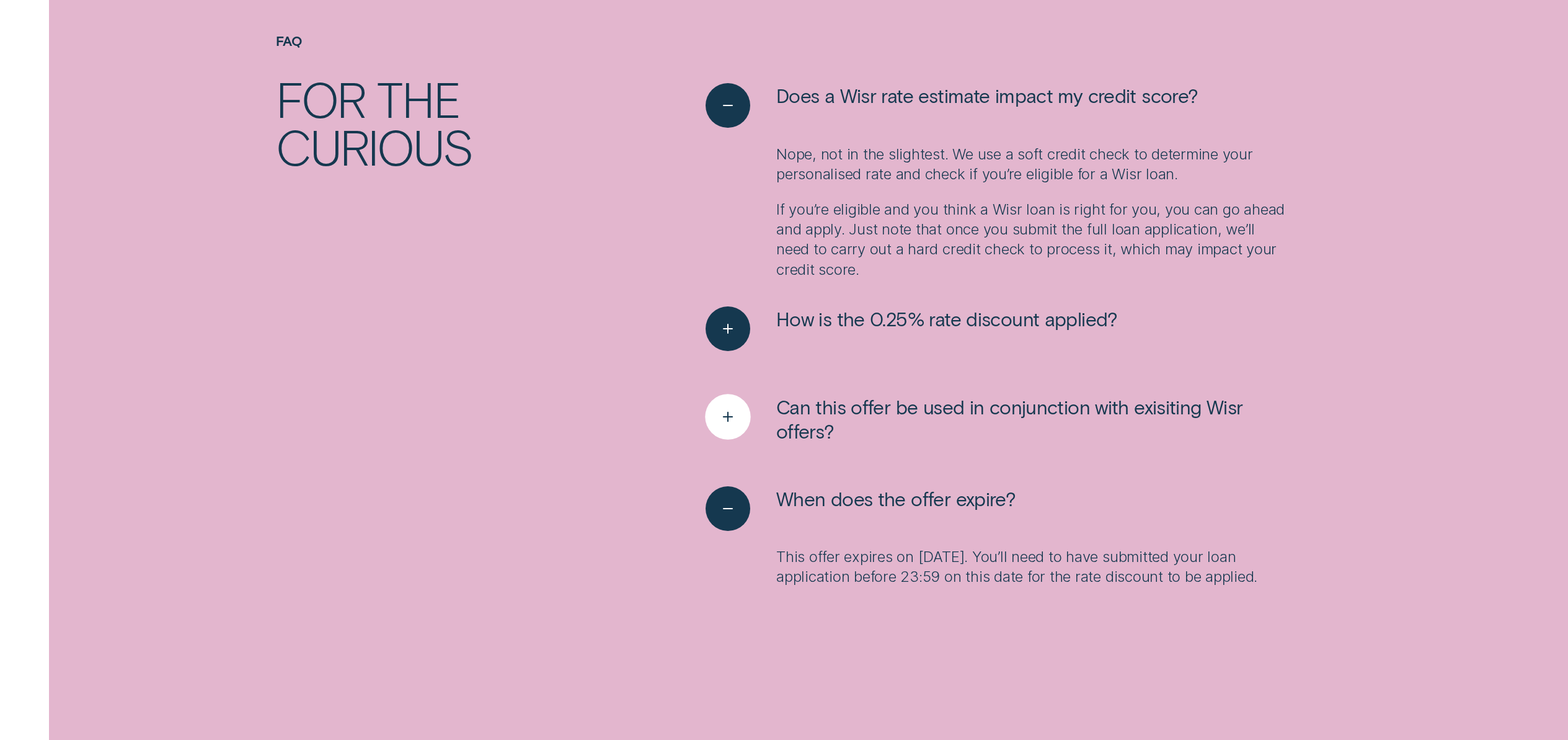
click at [725, 412] on icon "See more" at bounding box center [728, 417] width 23 height 19
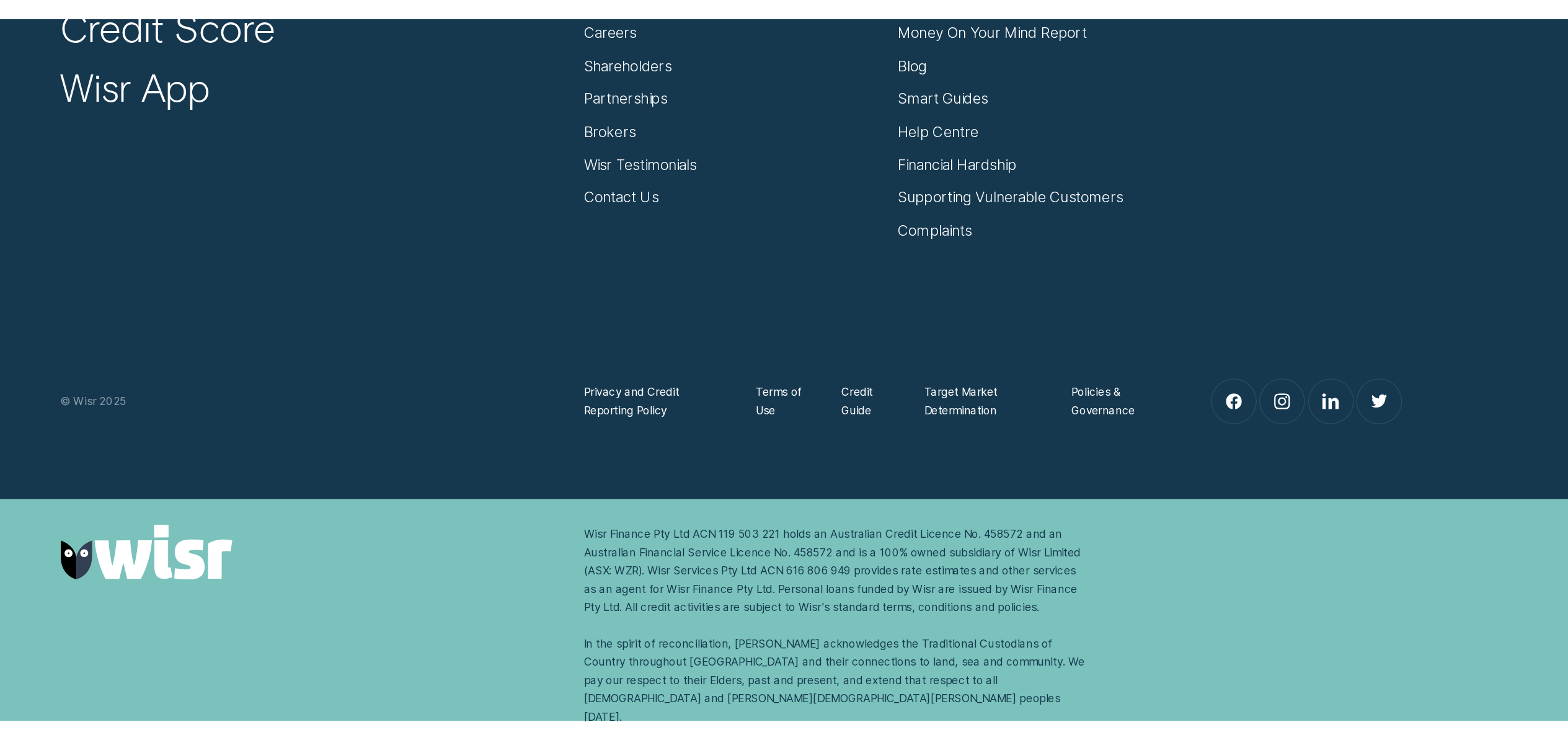
scroll to position [3117, 0]
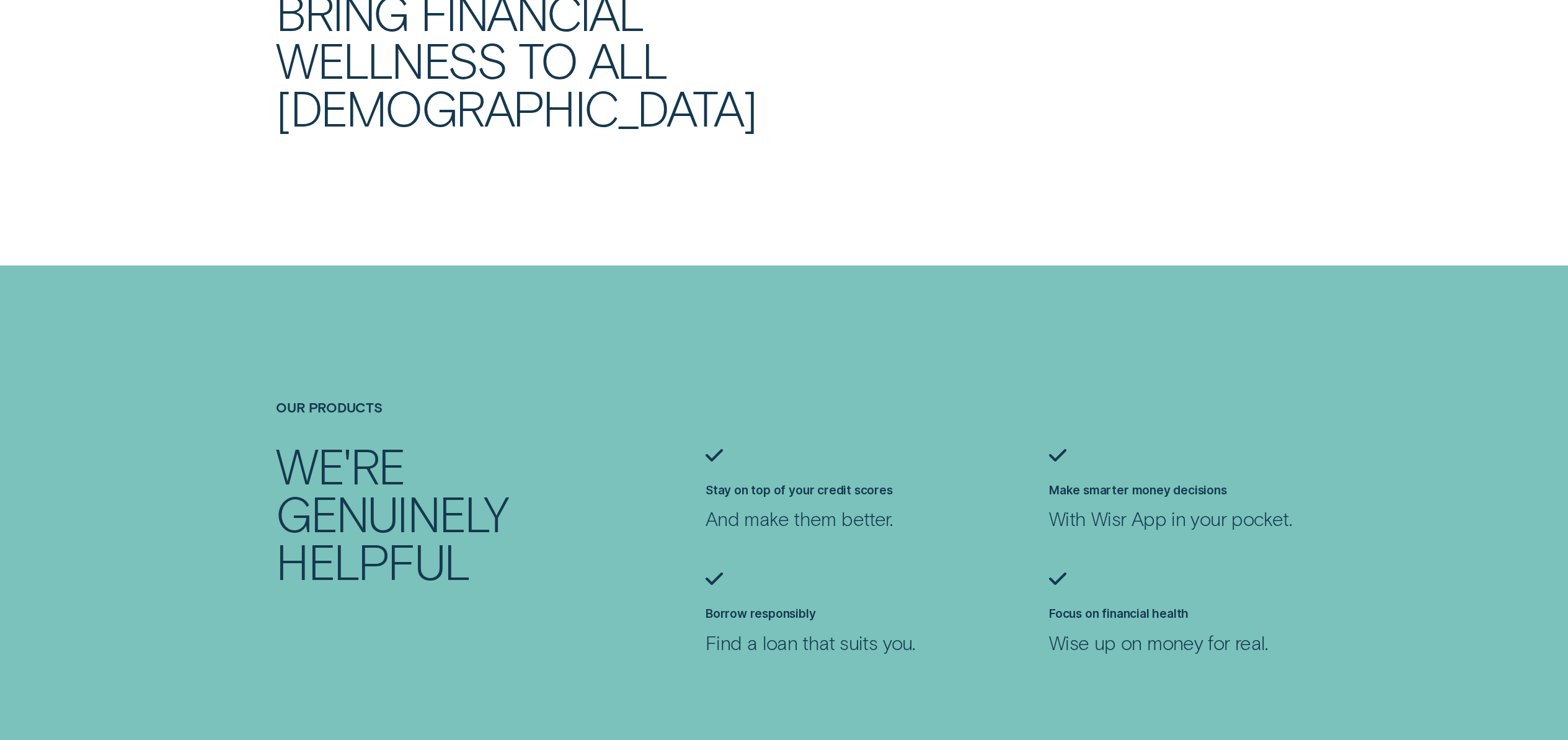
scroll to position [1202, 0]
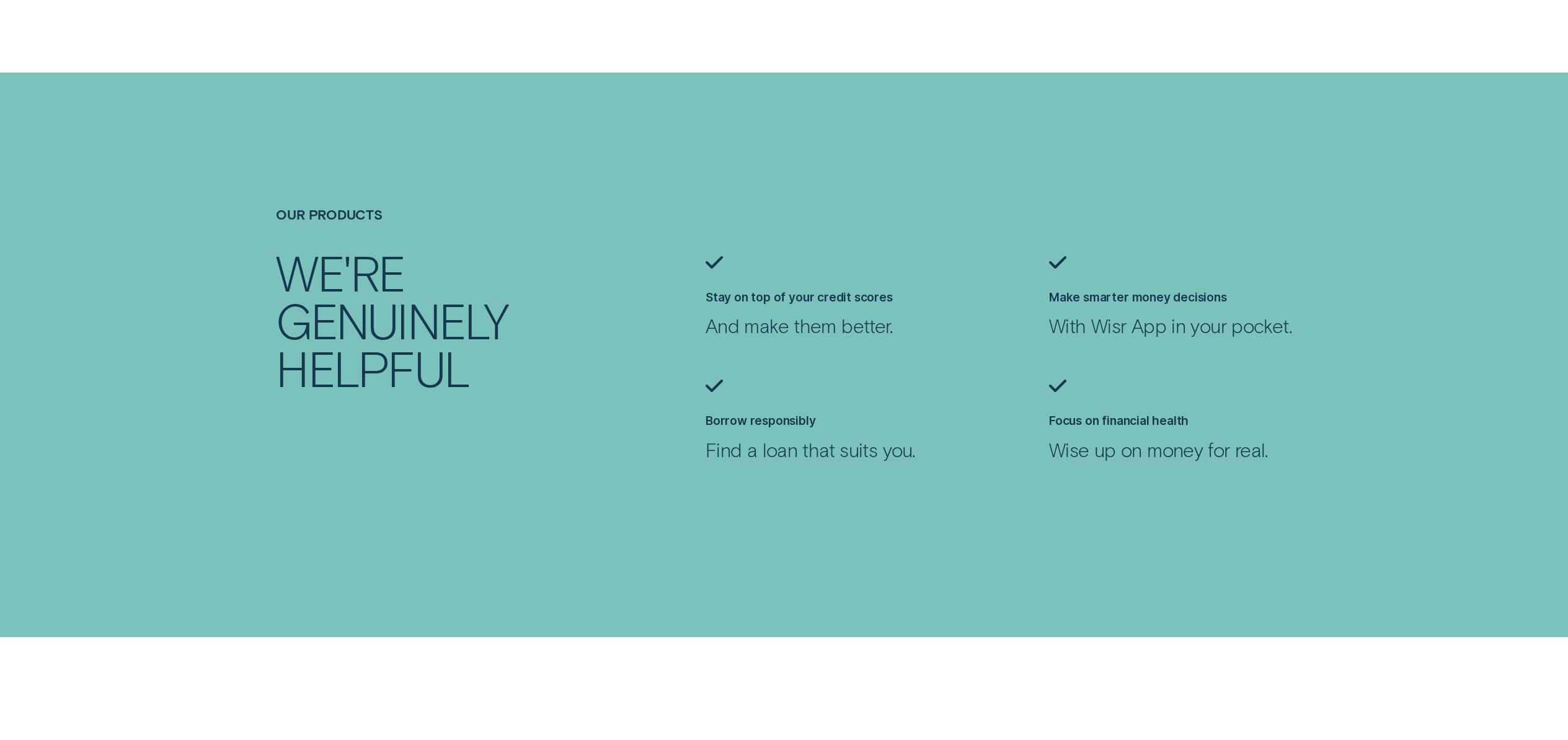
click at [862, 465] on ul "Stay on top of your credit scores And make them better. Make smarter money deci…" at bounding box center [1041, 379] width 687 height 247
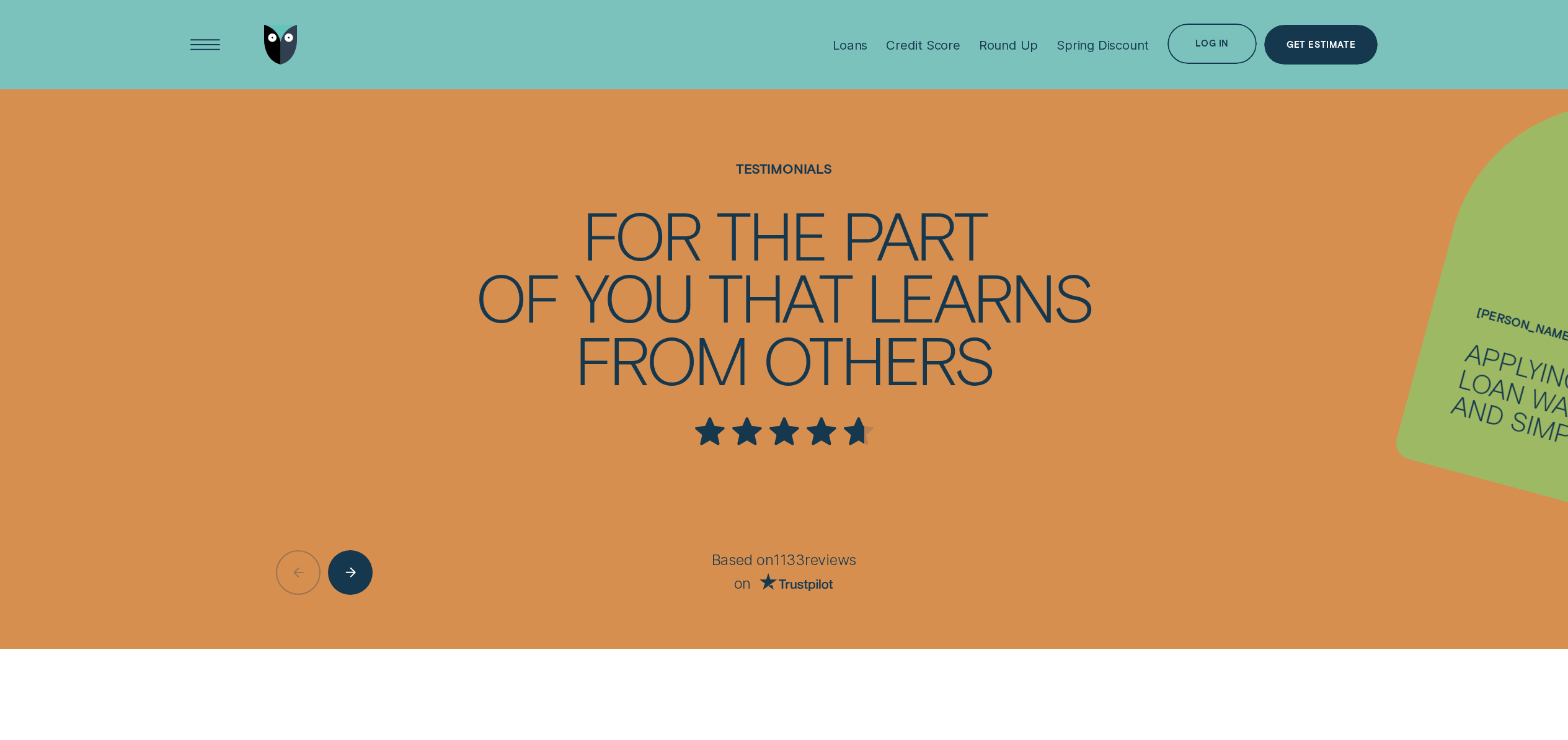
scroll to position [2044, 0]
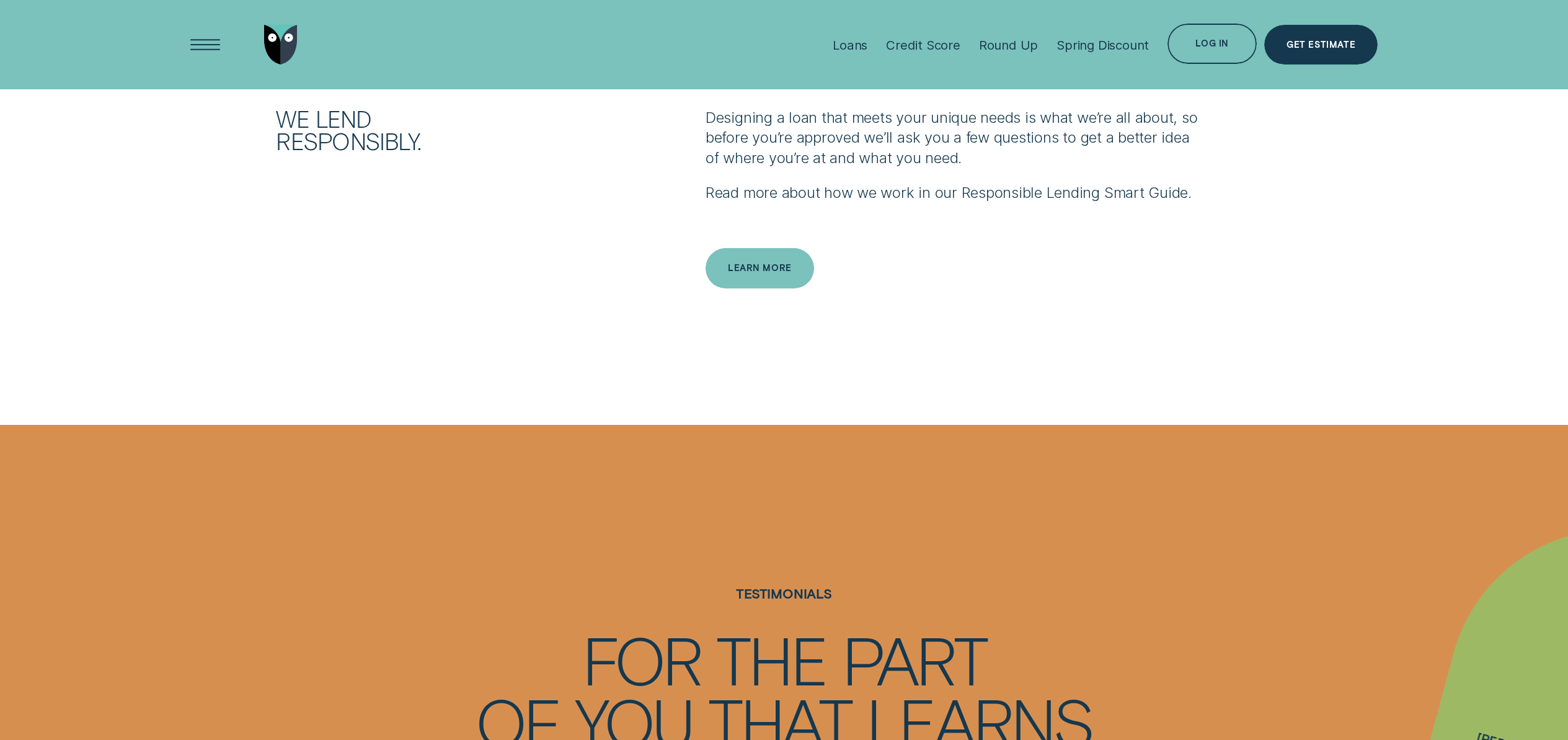
click at [742, 268] on div "Learn more" at bounding box center [760, 268] width 64 height 8
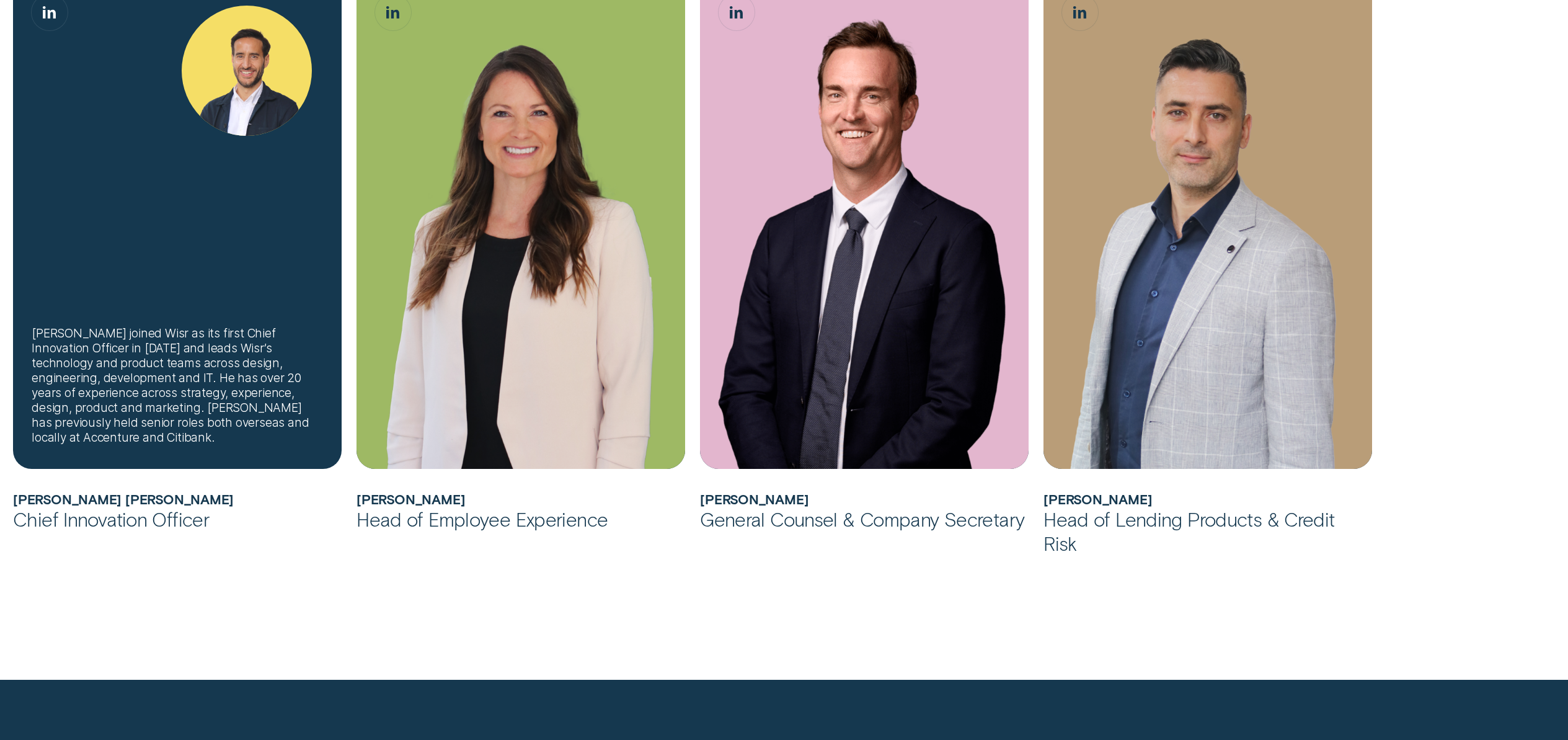
scroll to position [1905, 0]
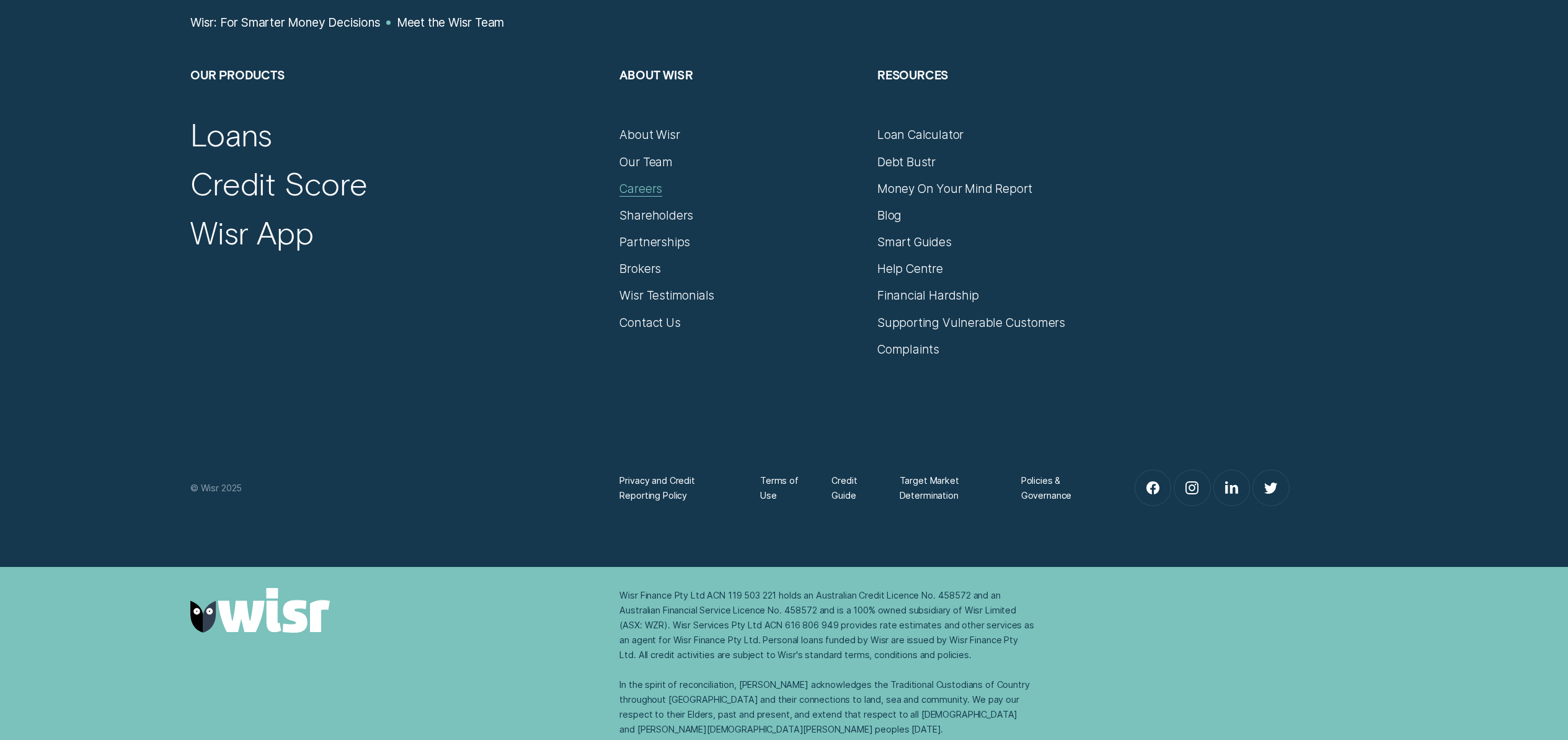
click at [639, 187] on div "Careers" at bounding box center [641, 189] width 43 height 15
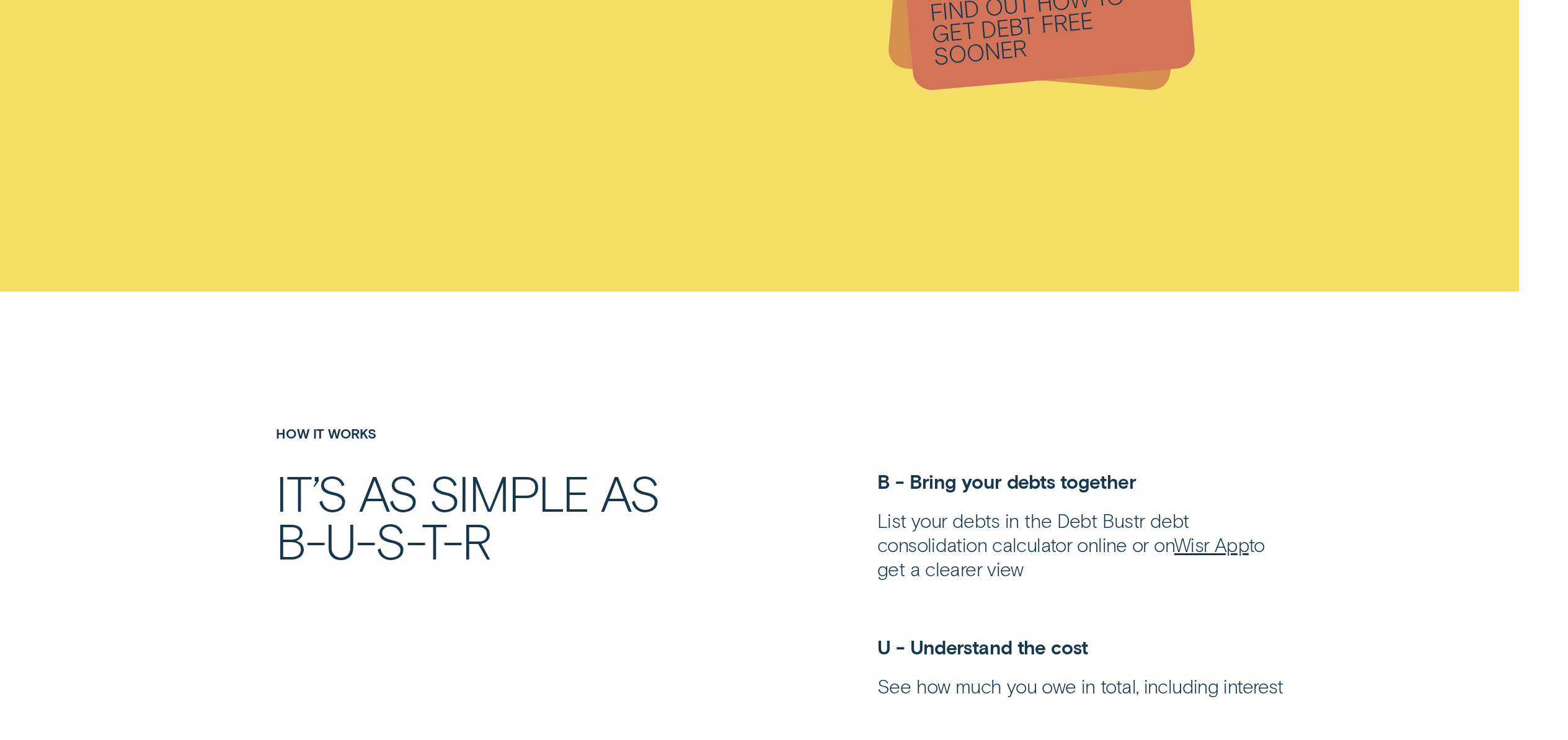
scroll to position [2594, 0]
